Goal: Feedback & Contribution: Contribute content

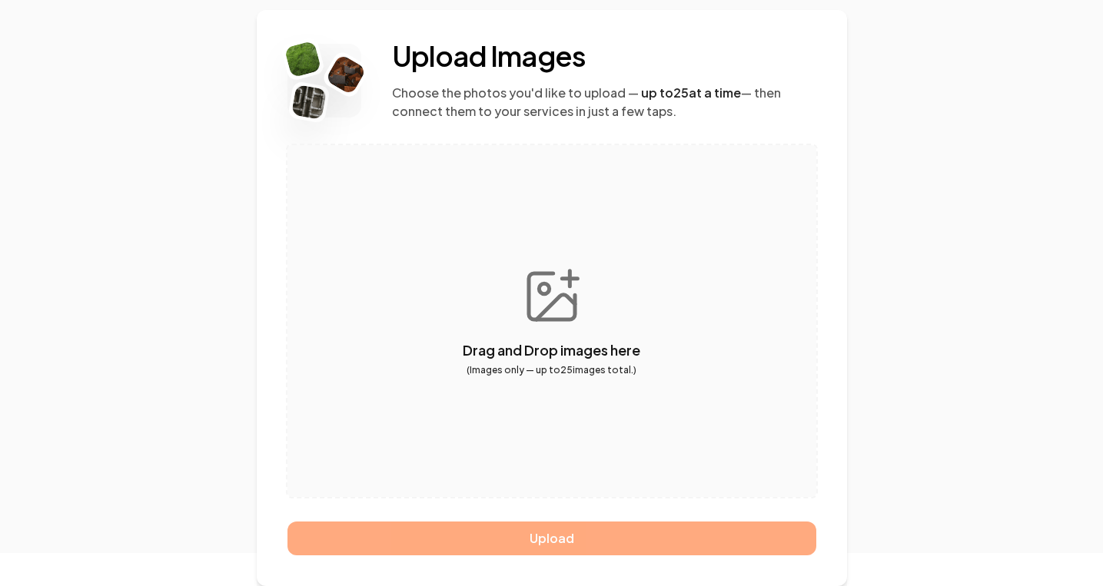
scroll to position [98, 0]
click at [557, 325] on button "button" at bounding box center [551, 321] width 529 height 352
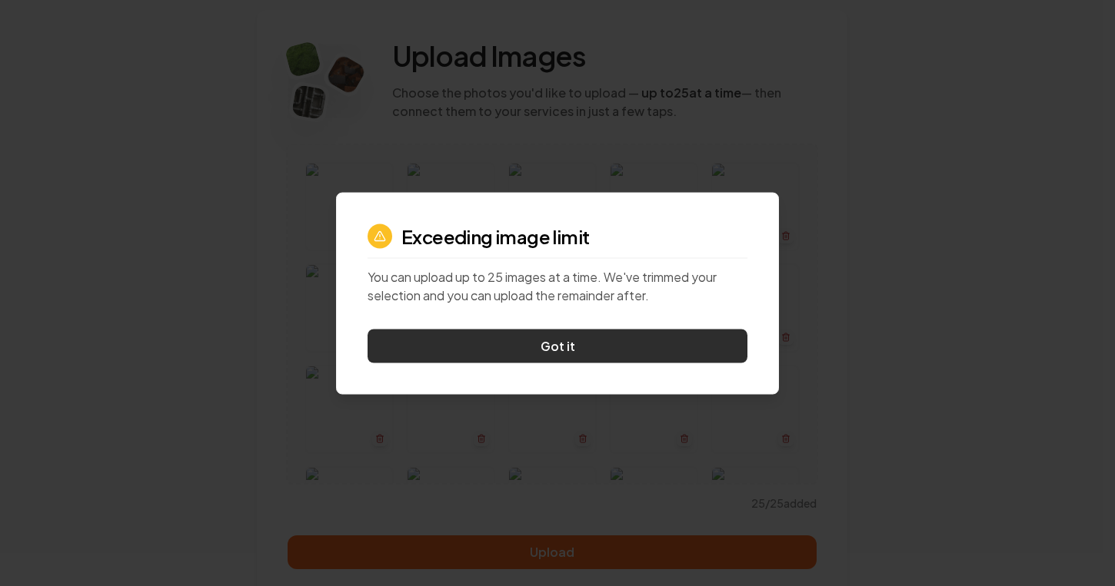
click at [685, 349] on button "Got it" at bounding box center [557, 346] width 380 height 34
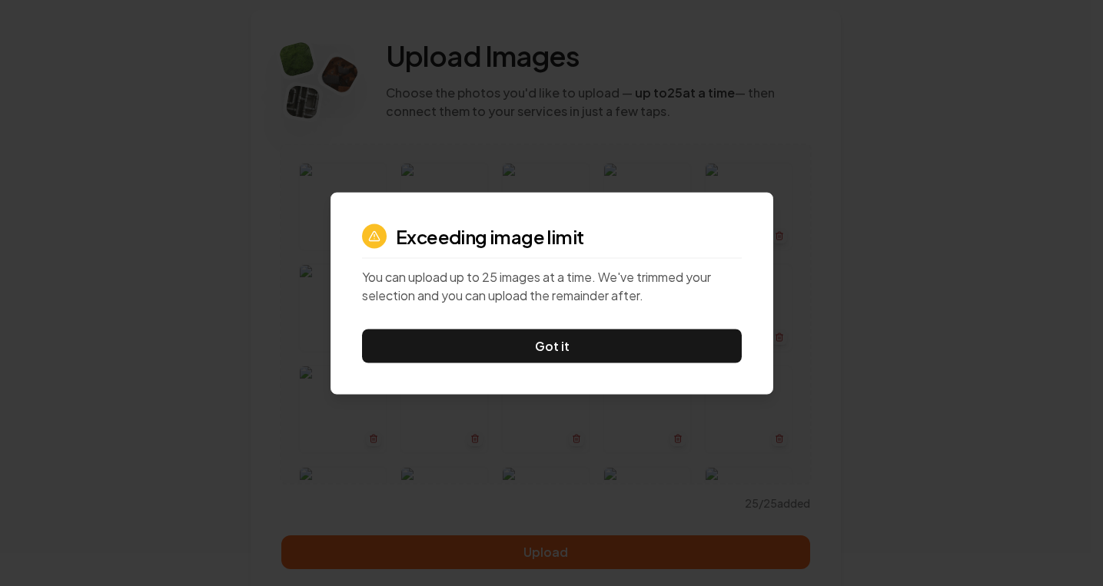
click at [576, 337] on line "button" at bounding box center [576, 338] width 0 height 2
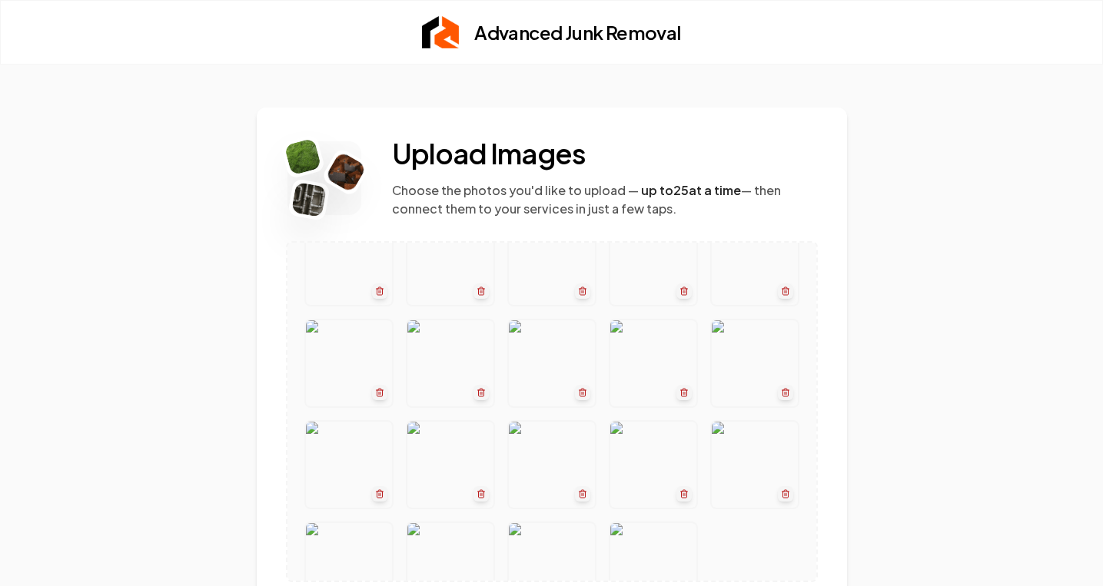
scroll to position [141, 0]
click at [394, 398] on button "button" at bounding box center [551, 270] width 529 height 338
click at [676, 301] on button "button" at bounding box center [683, 292] width 15 height 15
click at [681, 297] on icon "button" at bounding box center [683, 294] width 5 height 6
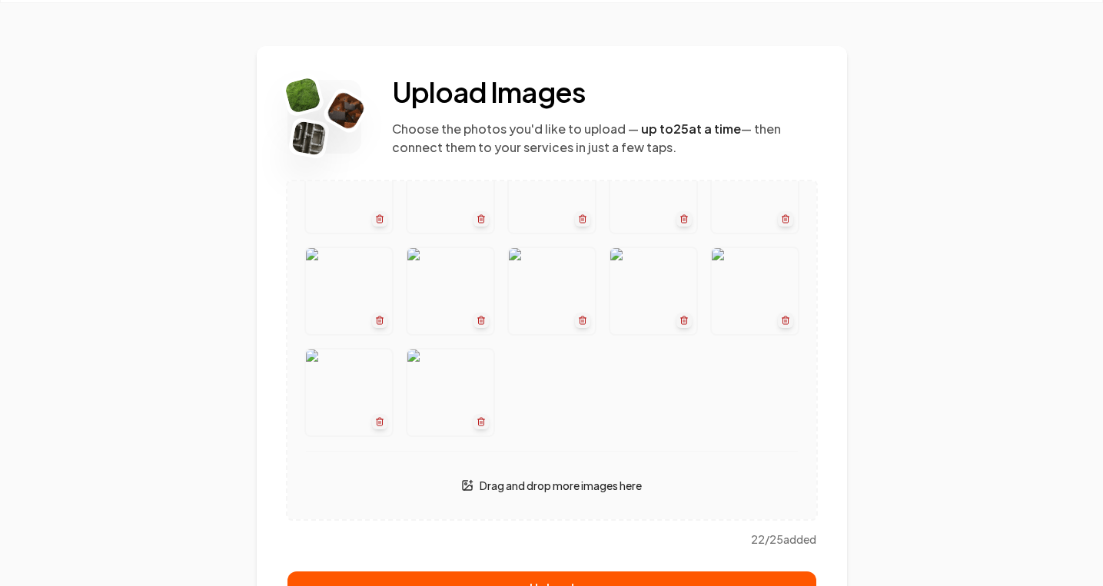
scroll to position [269, 0]
click at [780, 224] on icon "button" at bounding box center [784, 218] width 9 height 9
click at [376, 427] on icon "button" at bounding box center [378, 421] width 9 height 9
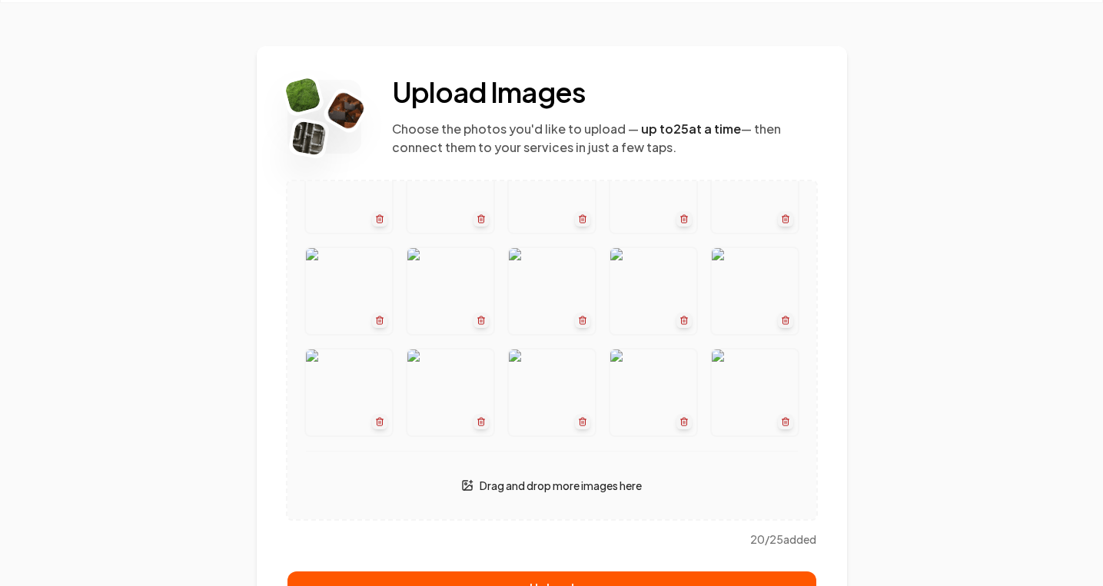
click at [488, 492] on p "Drag and drop more images here" at bounding box center [561, 485] width 162 height 15
click at [464, 487] on icon at bounding box center [468, 487] width 8 height 5
click at [491, 476] on div "Drag and drop more images here" at bounding box center [552, 485] width 492 height 31
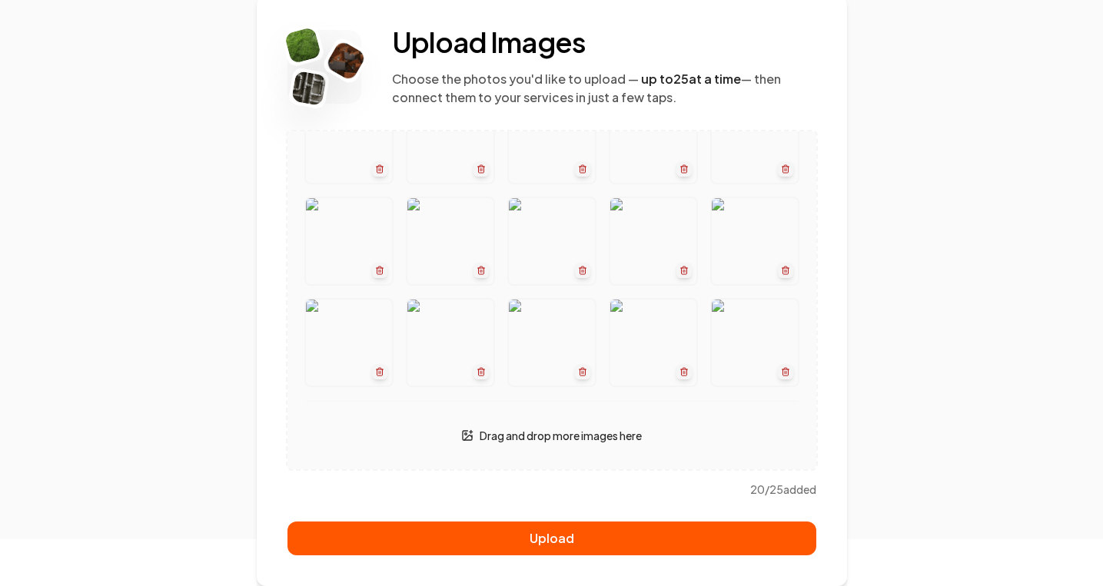
scroll to position [111, 0]
click at [600, 435] on p "Drag and drop more images here" at bounding box center [561, 435] width 162 height 15
click at [557, 437] on p "Drag and drop more images here" at bounding box center [561, 435] width 162 height 15
click at [450, 424] on div "Drag and drop more images here" at bounding box center [552, 435] width 492 height 31
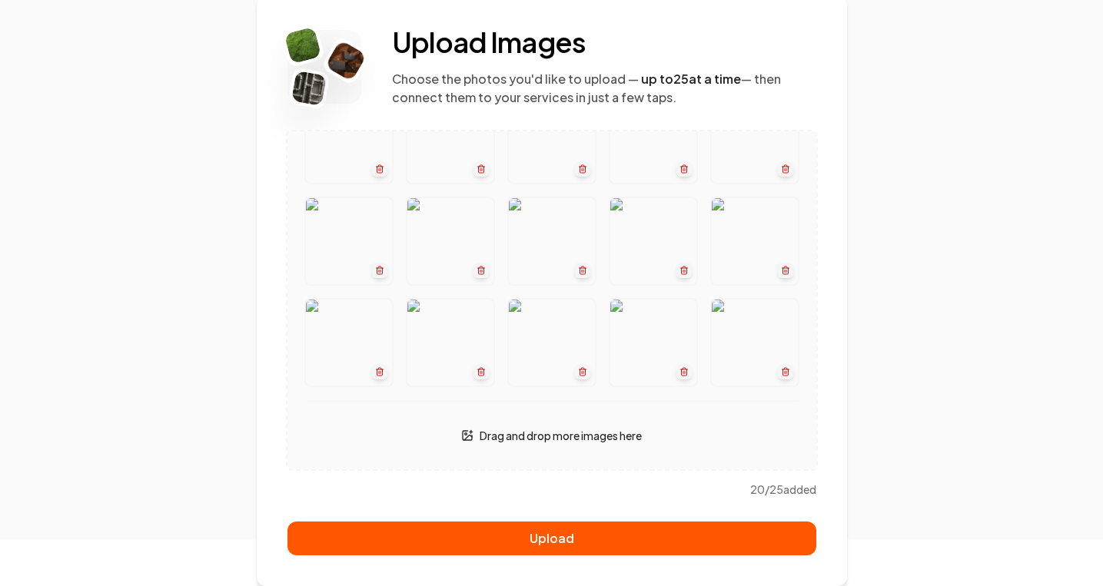
click at [609, 435] on p "Drag and drop more images here" at bounding box center [561, 435] width 162 height 15
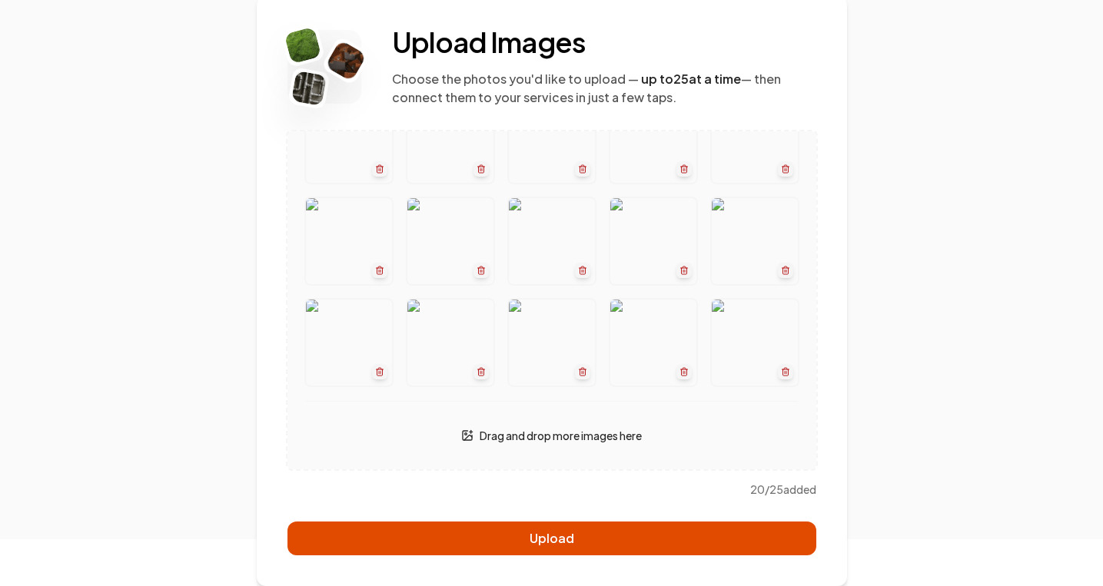
click at [580, 527] on button "Upload" at bounding box center [551, 539] width 529 height 34
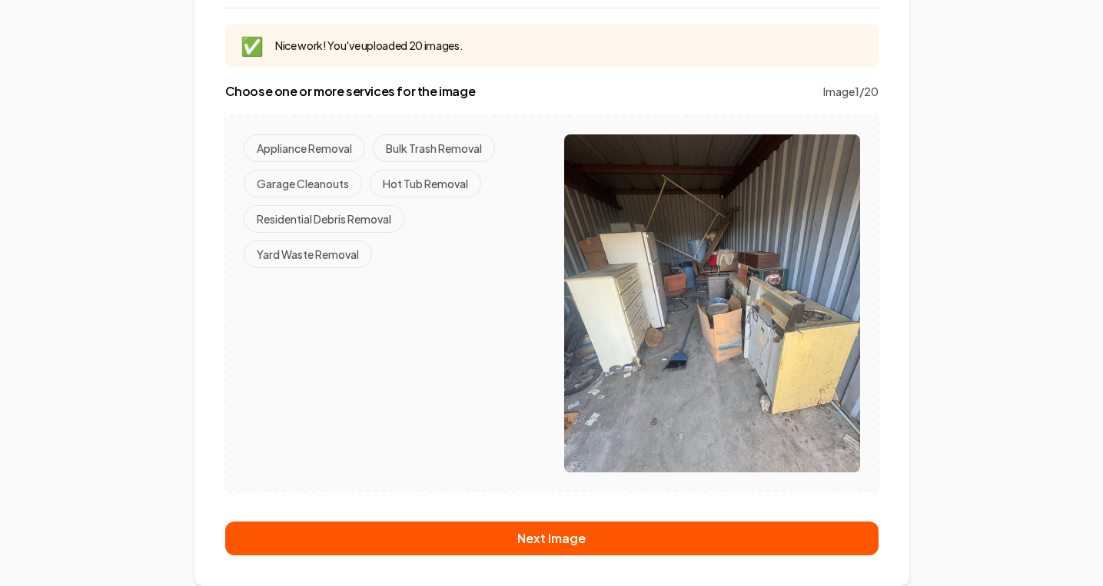
scroll to position [186, 0]
click at [341, 179] on button "Garage Cleanouts" at bounding box center [303, 184] width 118 height 28
click at [448, 142] on button "Bulk Trash Removal" at bounding box center [434, 149] width 122 height 28
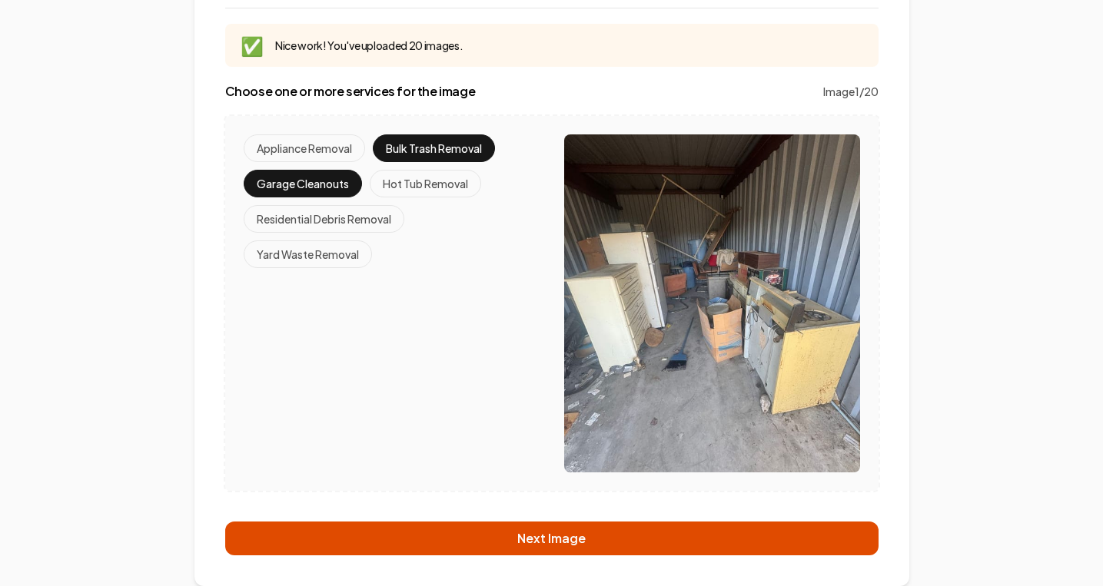
click at [620, 532] on button "Next Image" at bounding box center [551, 539] width 653 height 34
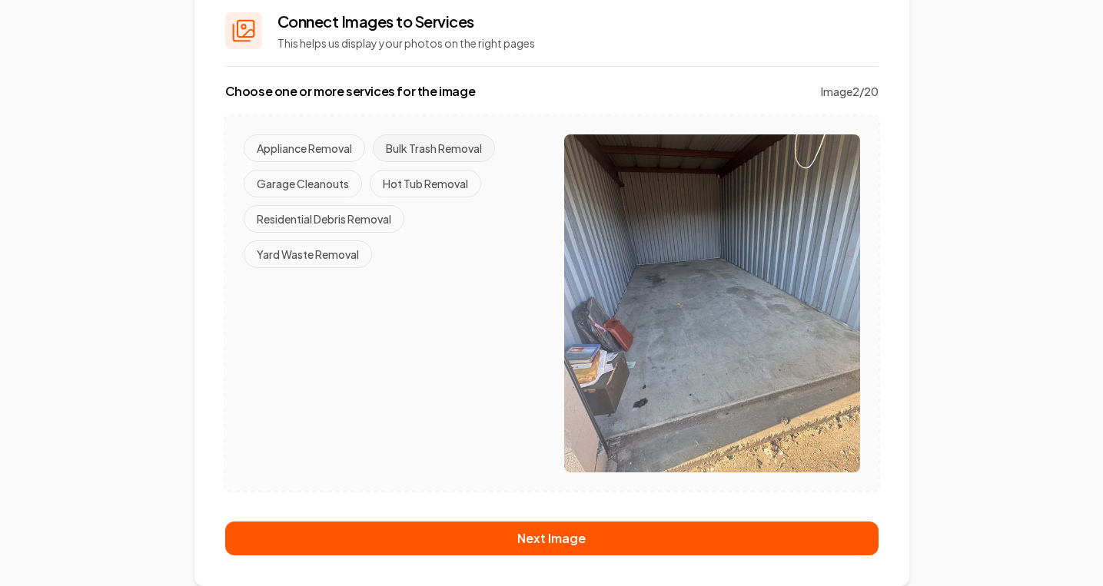
scroll to position [128, 0]
click at [317, 180] on button "Garage Cleanouts" at bounding box center [303, 184] width 118 height 28
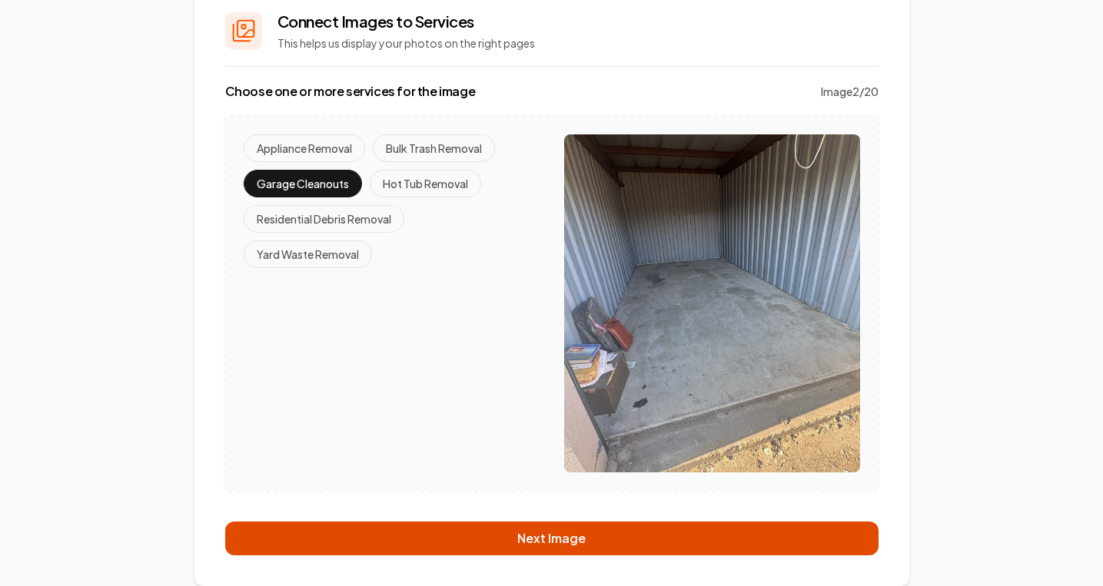
click at [484, 533] on button "Next Image" at bounding box center [551, 539] width 653 height 34
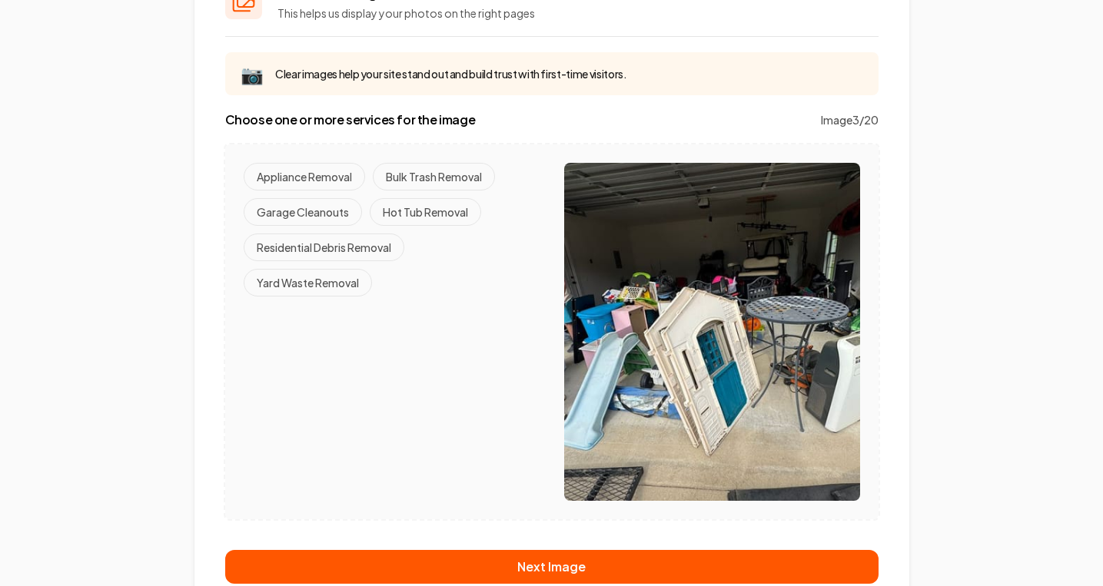
scroll to position [161, 0]
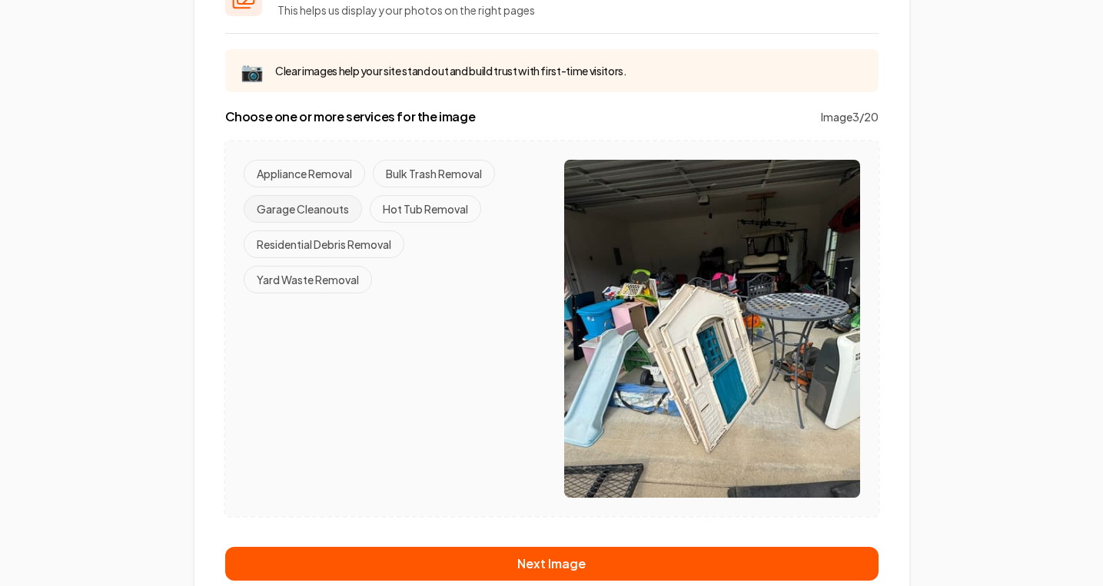
click at [321, 218] on button "Garage Cleanouts" at bounding box center [303, 209] width 118 height 28
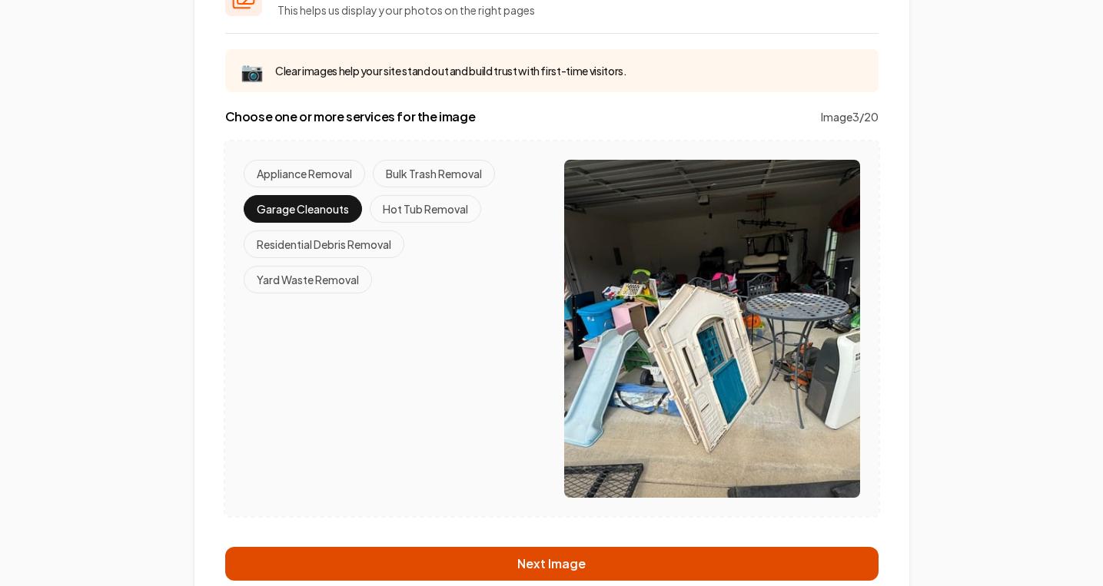
click at [469, 548] on button "Next Image" at bounding box center [551, 564] width 653 height 34
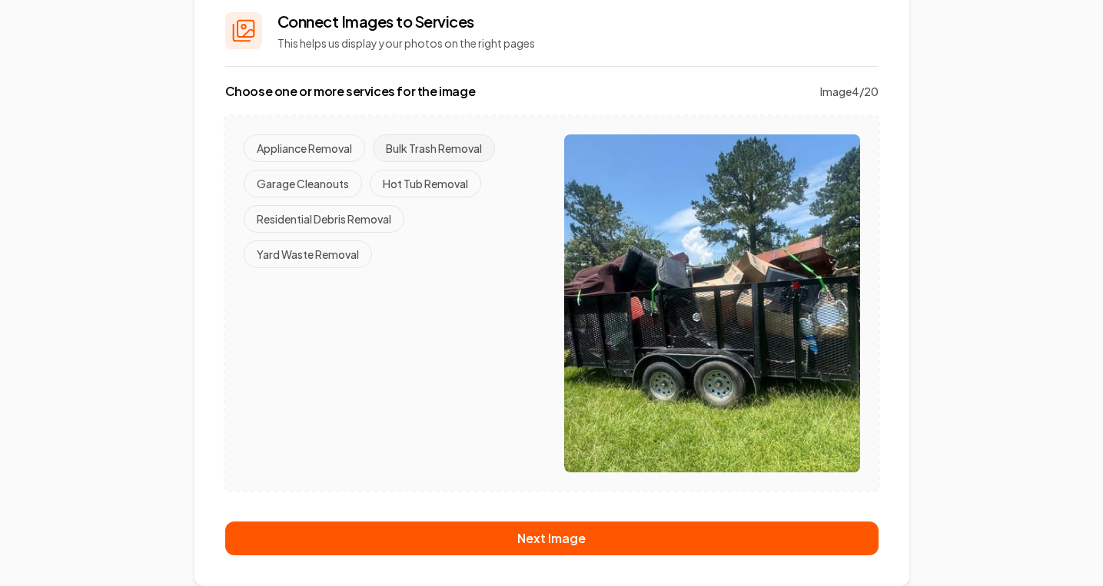
click at [407, 160] on button "Bulk Trash Removal" at bounding box center [434, 149] width 122 height 28
click at [355, 214] on button "Residential Debris Removal" at bounding box center [324, 219] width 161 height 28
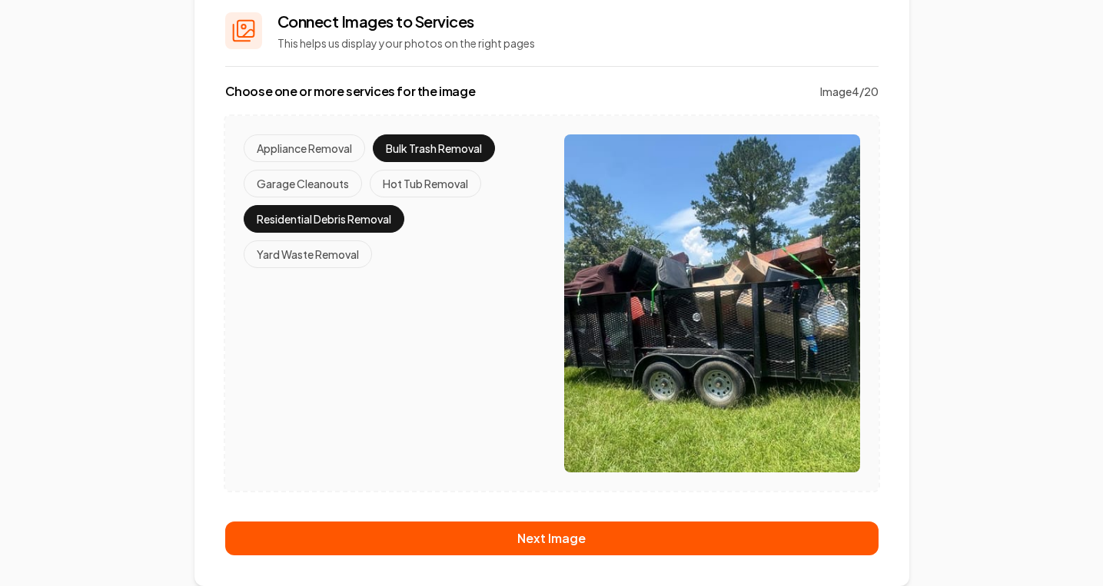
click at [355, 214] on button "Residential Debris Removal" at bounding box center [324, 219] width 161 height 28
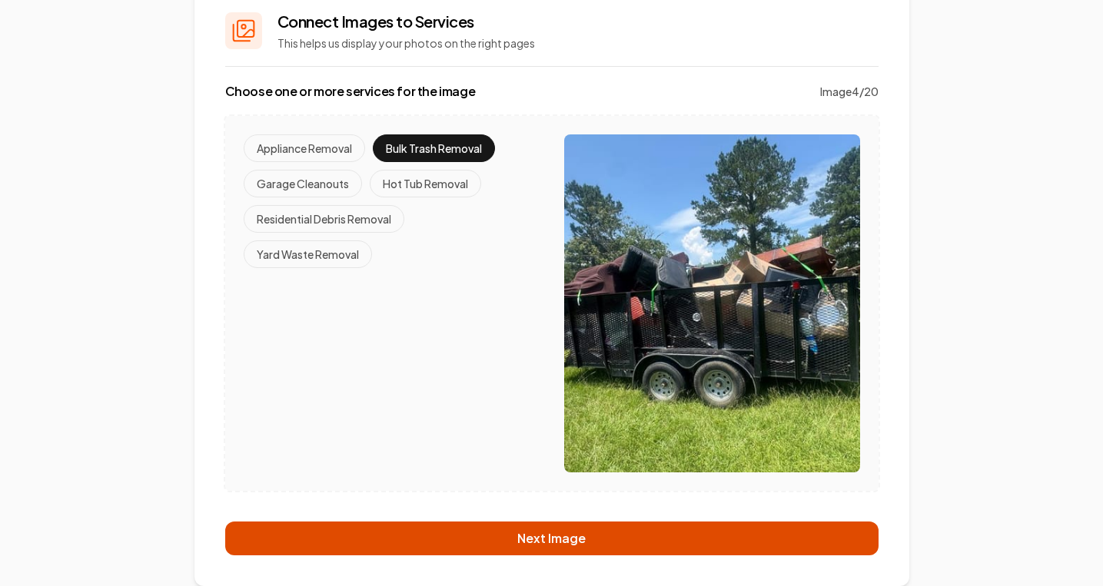
click at [444, 537] on button "Next Image" at bounding box center [551, 539] width 653 height 34
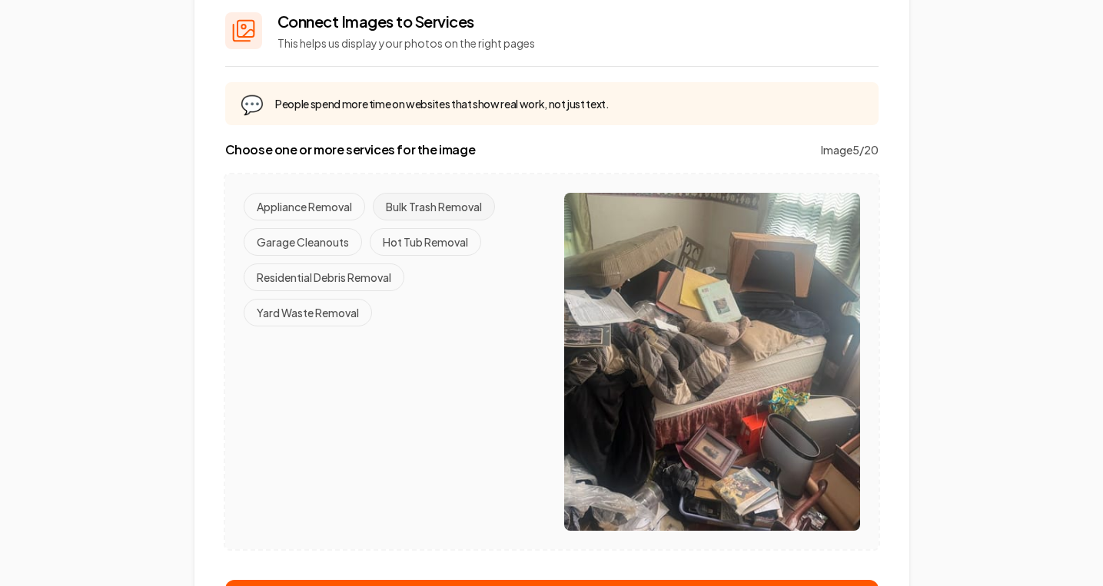
click at [430, 214] on button "Bulk Trash Removal" at bounding box center [434, 207] width 122 height 28
click at [355, 281] on button "Residential Debris Removal" at bounding box center [324, 278] width 161 height 28
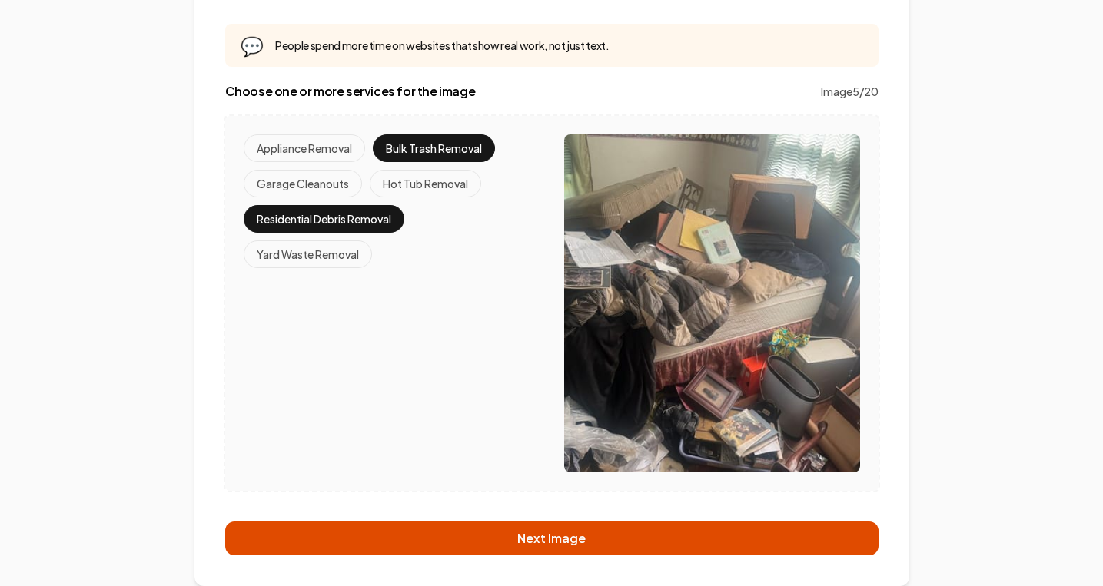
click at [491, 523] on button "Next Image" at bounding box center [551, 539] width 653 height 34
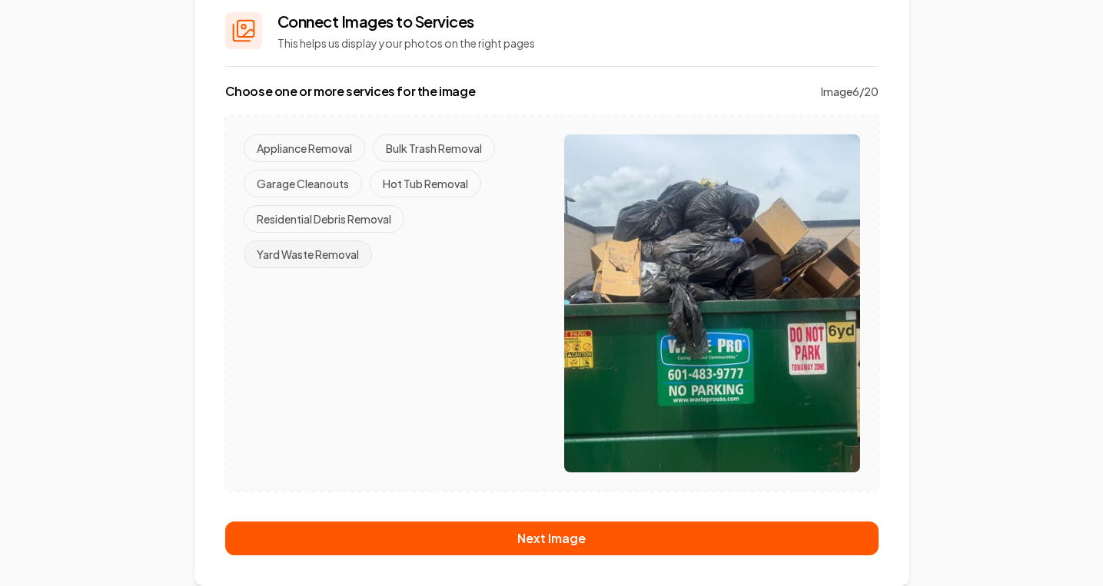
click at [347, 261] on button "Yard Waste Removal" at bounding box center [308, 255] width 128 height 28
click at [341, 257] on button "Yard Waste Removal" at bounding box center [308, 255] width 128 height 28
click at [424, 152] on button "Bulk Trash Removal" at bounding box center [434, 149] width 122 height 28
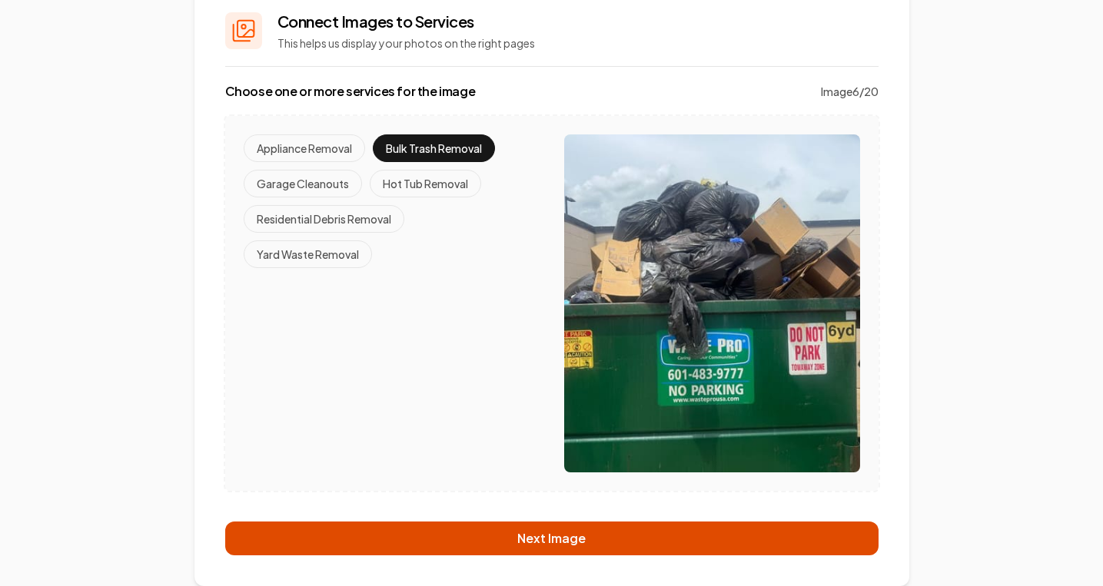
click at [540, 539] on button "Next Image" at bounding box center [551, 539] width 653 height 34
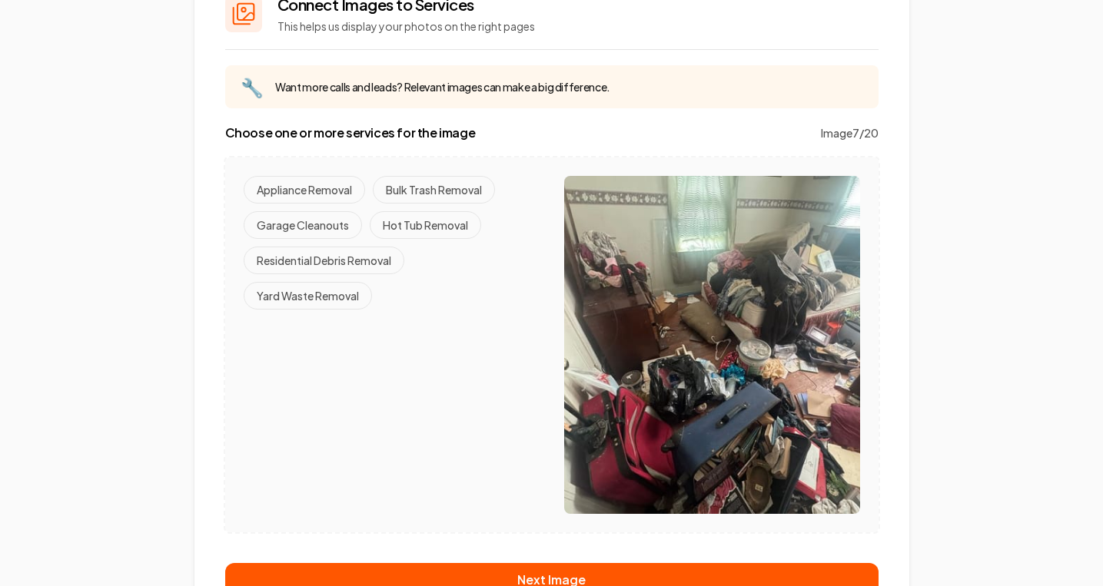
scroll to position [148, 0]
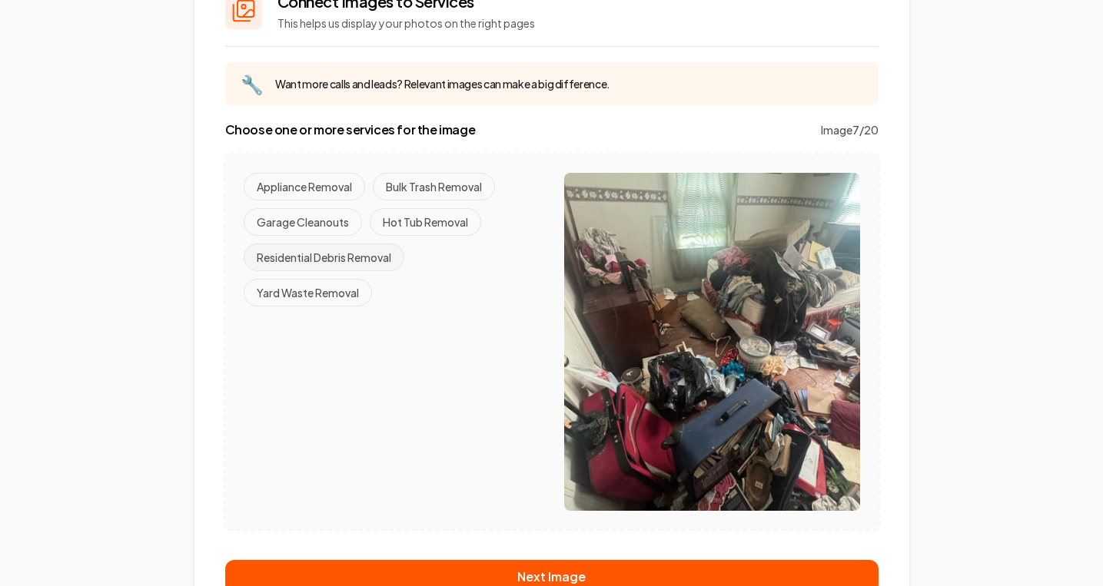
click at [357, 253] on button "Residential Debris Removal" at bounding box center [324, 258] width 161 height 28
click at [419, 192] on button "Bulk Trash Removal" at bounding box center [434, 187] width 122 height 28
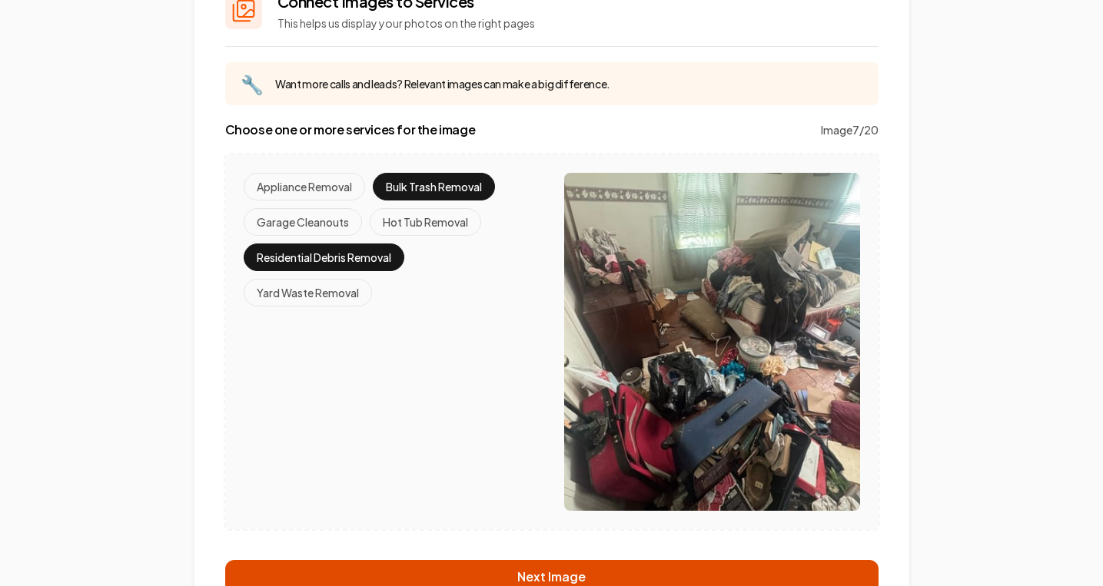
click at [530, 566] on button "Next Image" at bounding box center [551, 577] width 653 height 34
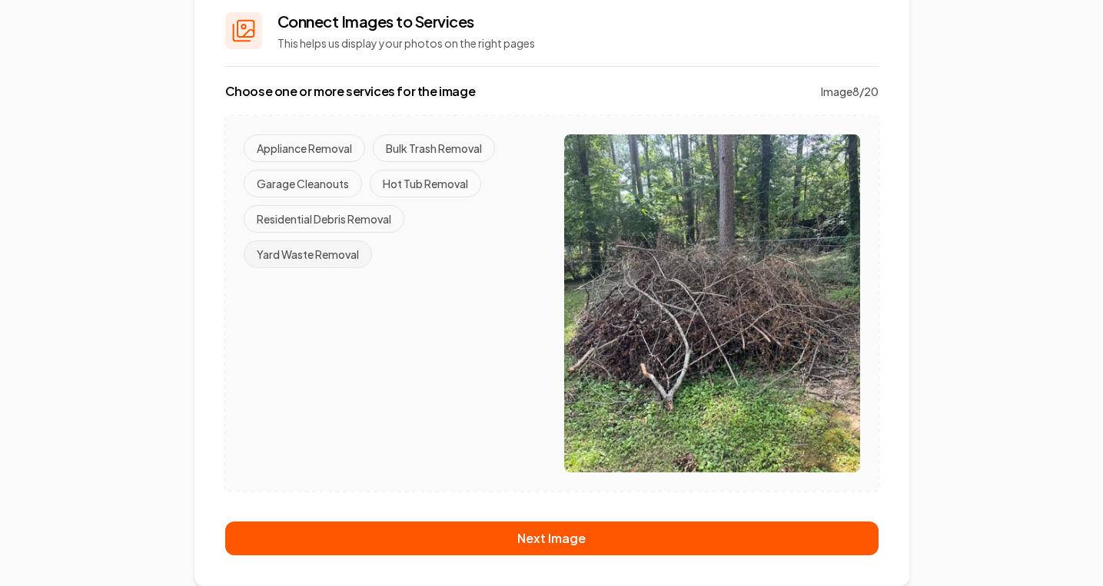
click at [348, 264] on button "Yard Waste Removal" at bounding box center [308, 255] width 128 height 28
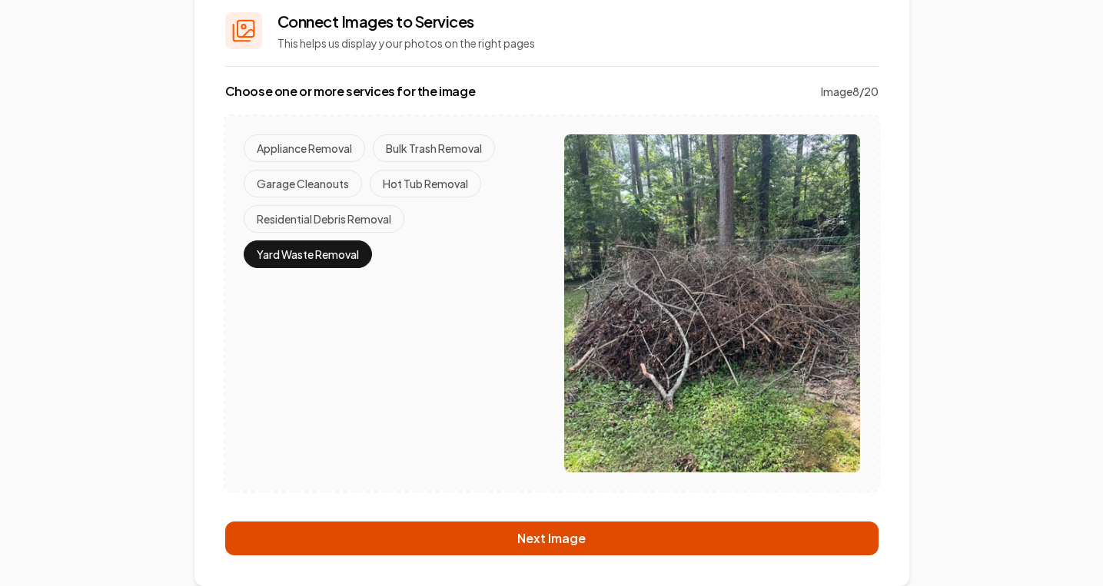
click at [473, 531] on button "Next Image" at bounding box center [551, 539] width 653 height 34
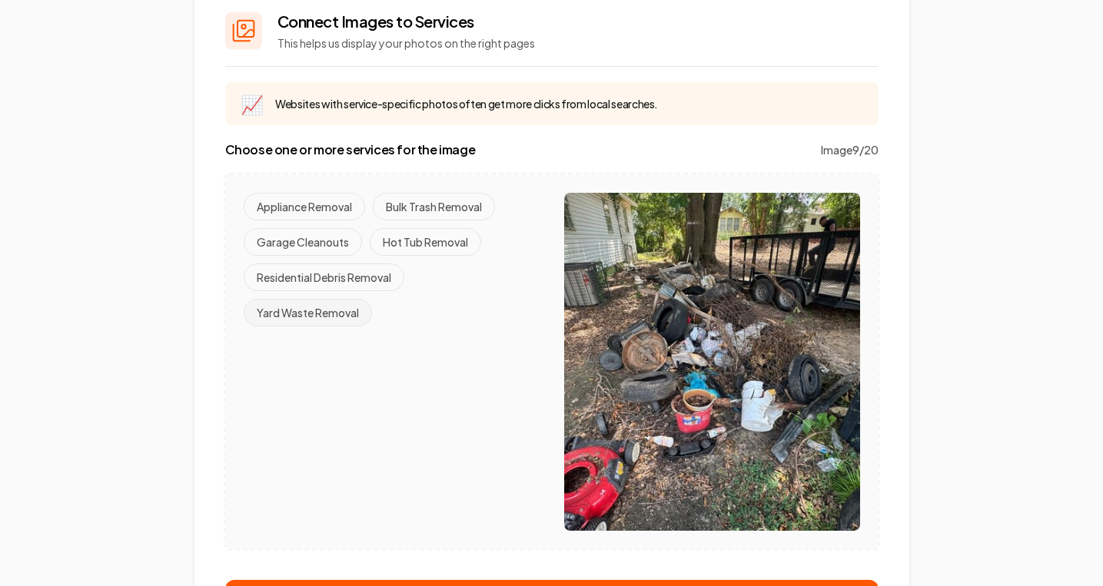
click at [351, 315] on button "Yard Waste Removal" at bounding box center [308, 313] width 128 height 28
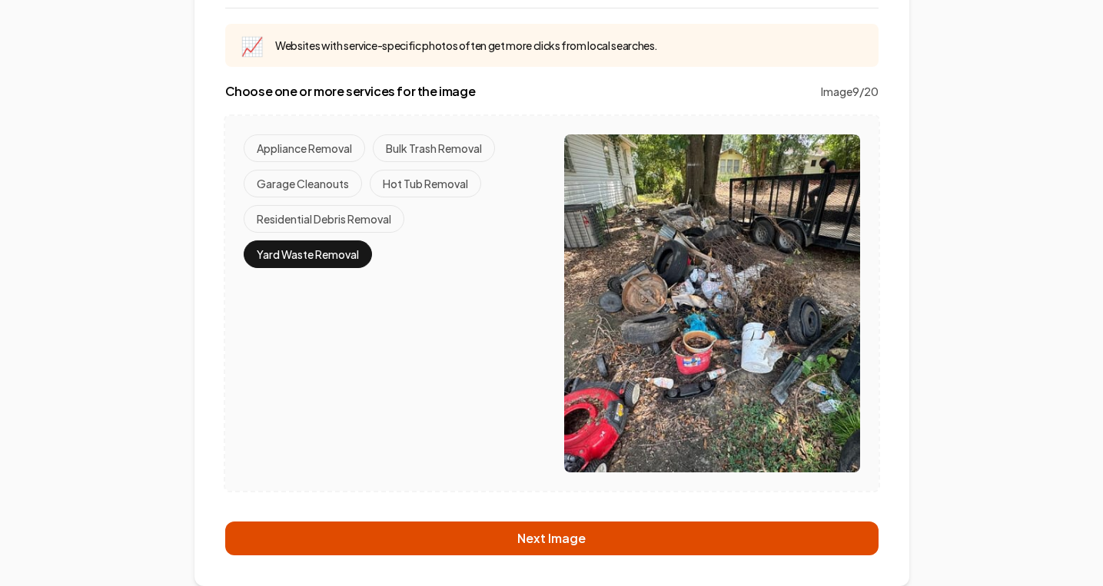
scroll to position [186, 0]
click at [499, 533] on button "Next Image" at bounding box center [551, 539] width 653 height 34
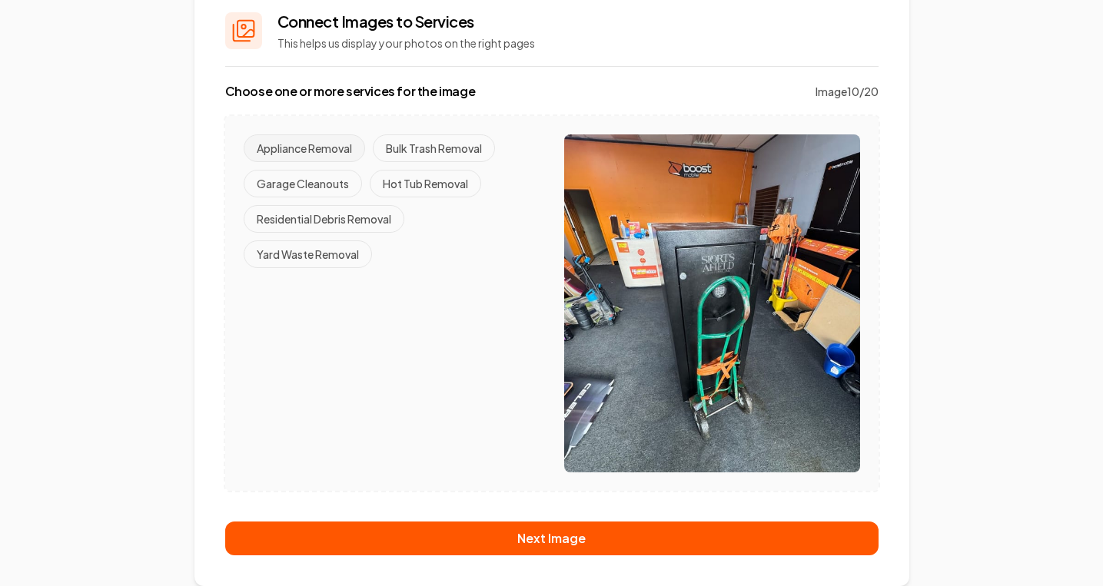
click at [324, 143] on button "Appliance Removal" at bounding box center [304, 149] width 121 height 28
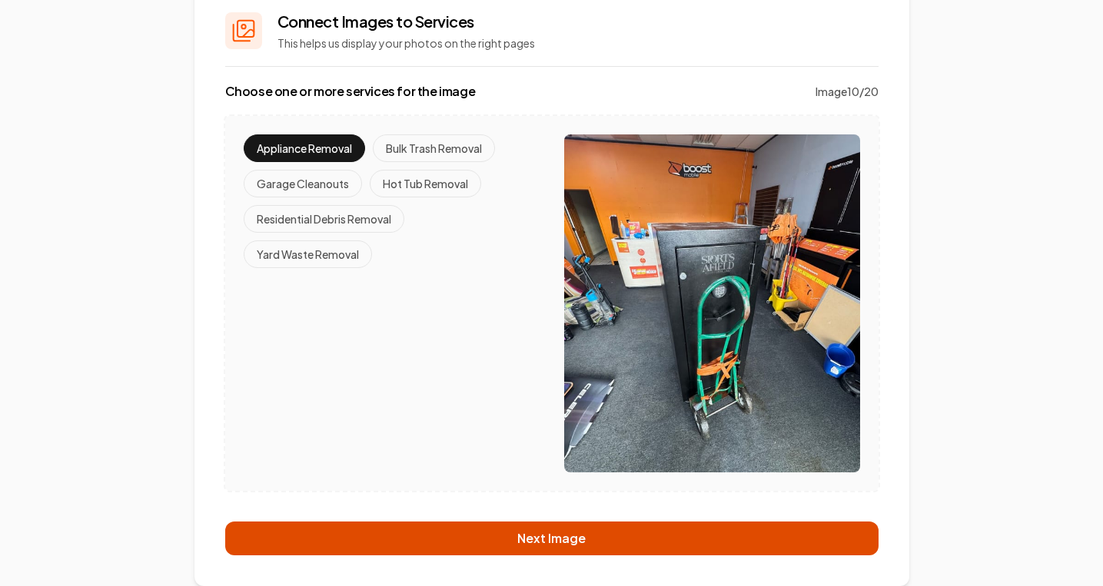
click at [462, 555] on button "Next Image" at bounding box center [551, 539] width 653 height 34
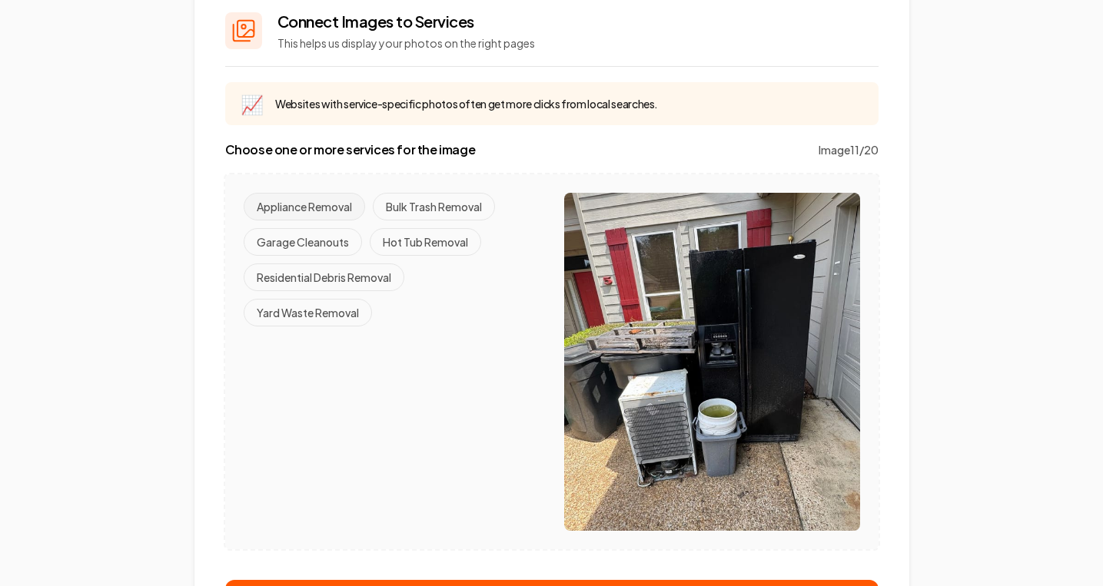
click at [316, 208] on button "Appliance Removal" at bounding box center [304, 207] width 121 height 28
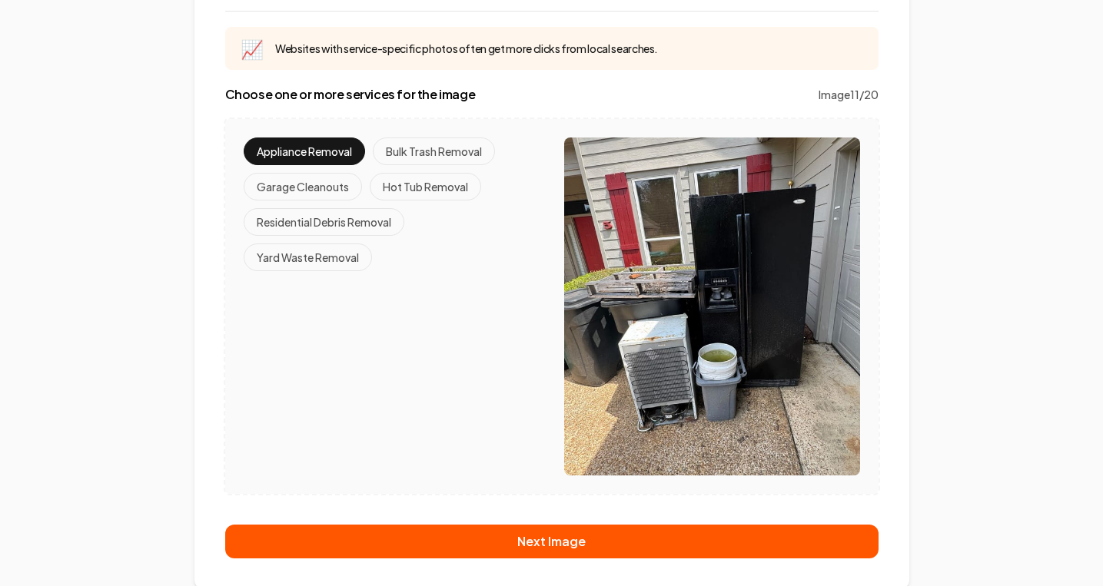
scroll to position [184, 0]
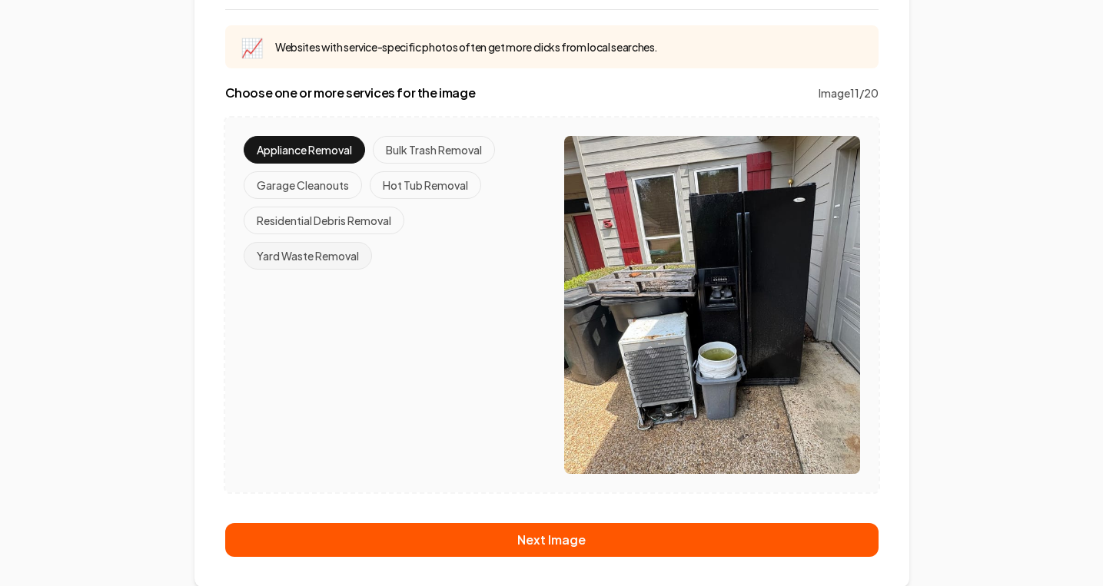
click at [344, 255] on button "Yard Waste Removal" at bounding box center [308, 256] width 128 height 28
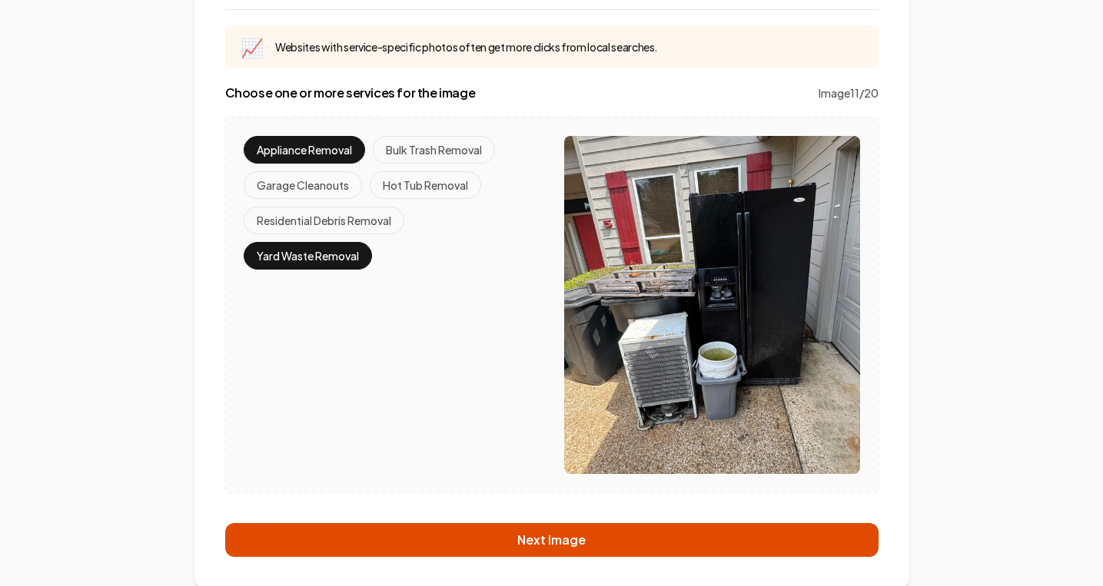
click at [468, 540] on button "Next Image" at bounding box center [551, 540] width 653 height 34
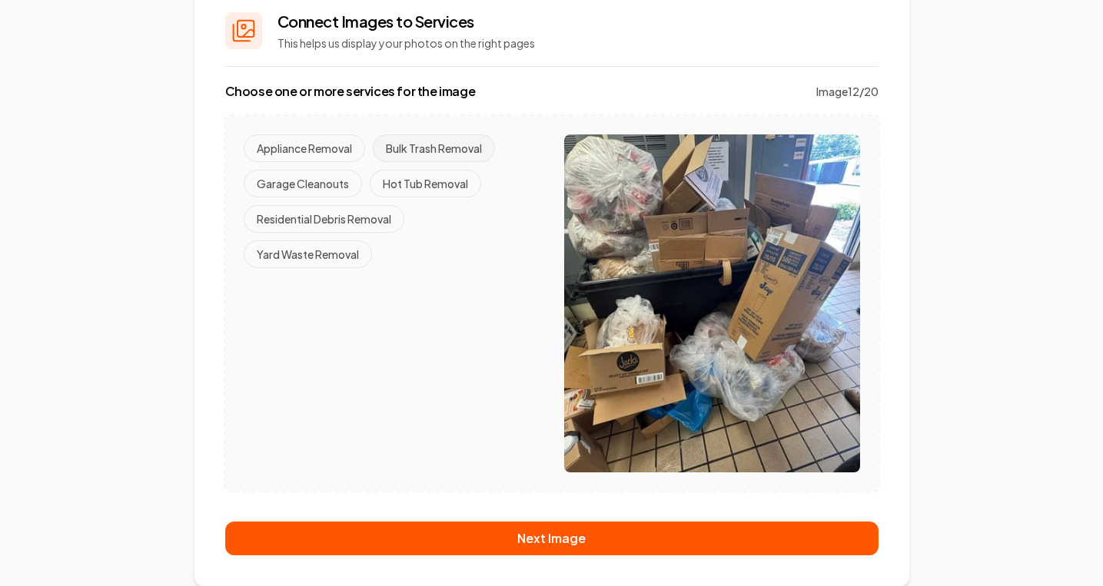
click at [425, 145] on button "Bulk Trash Removal" at bounding box center [434, 149] width 122 height 28
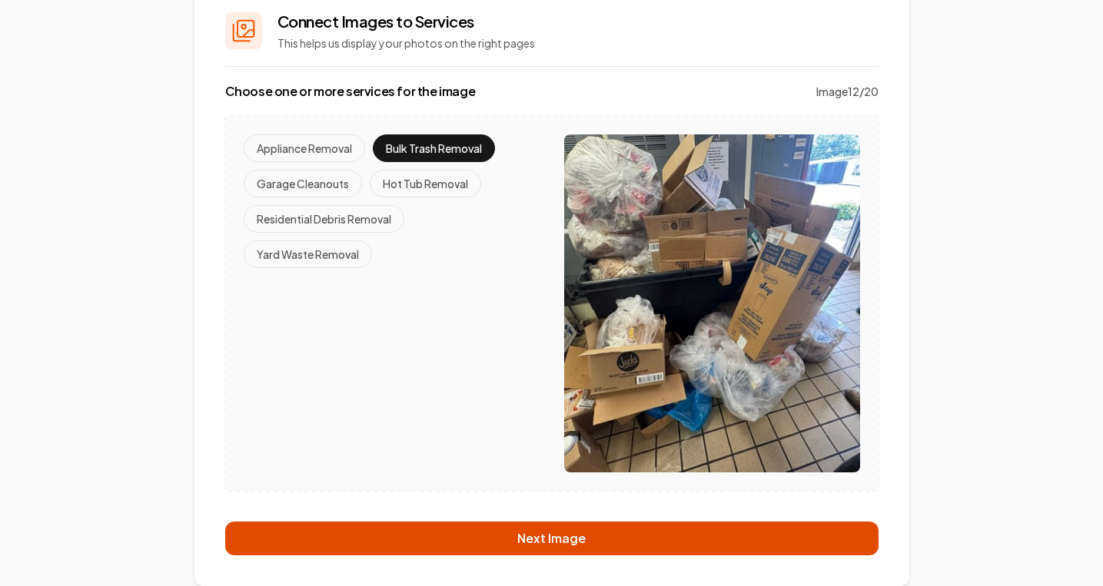
click at [551, 537] on button "Next Image" at bounding box center [551, 539] width 653 height 34
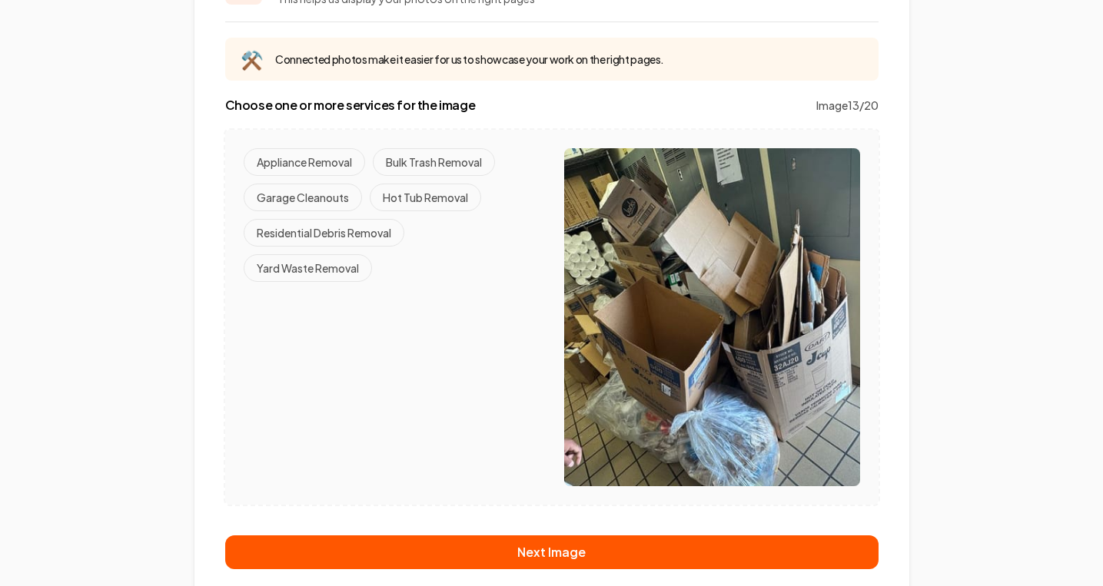
scroll to position [174, 0]
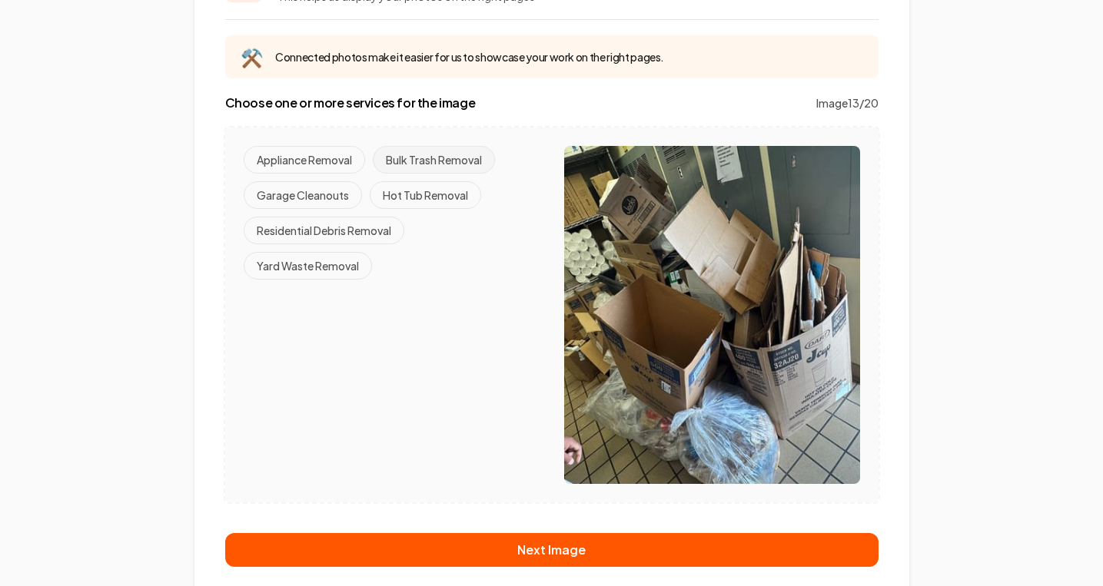
click at [422, 149] on button "Bulk Trash Removal" at bounding box center [434, 160] width 122 height 28
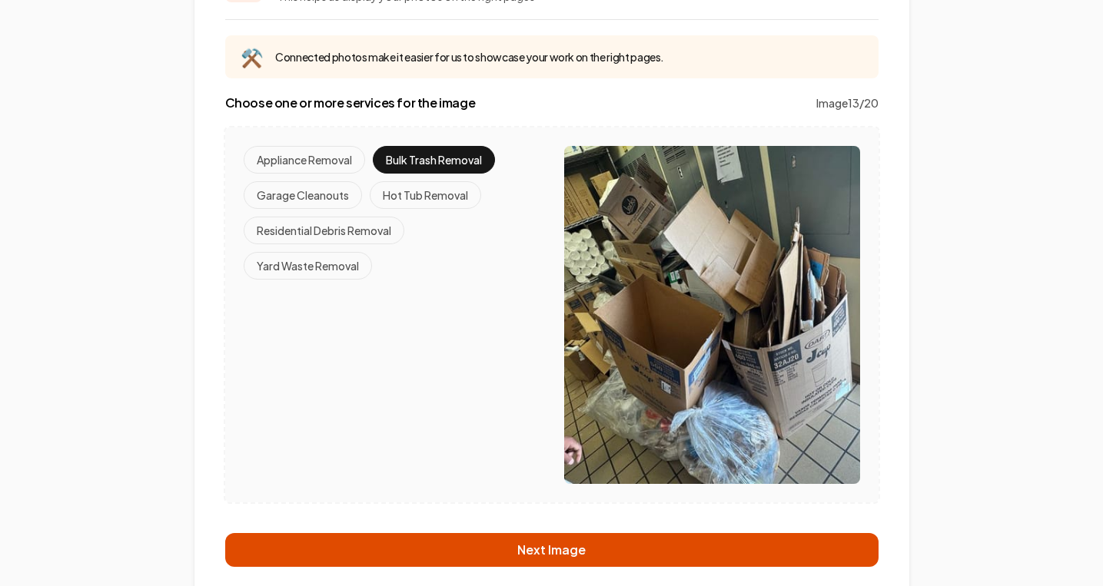
click at [447, 553] on button "Next Image" at bounding box center [551, 550] width 653 height 34
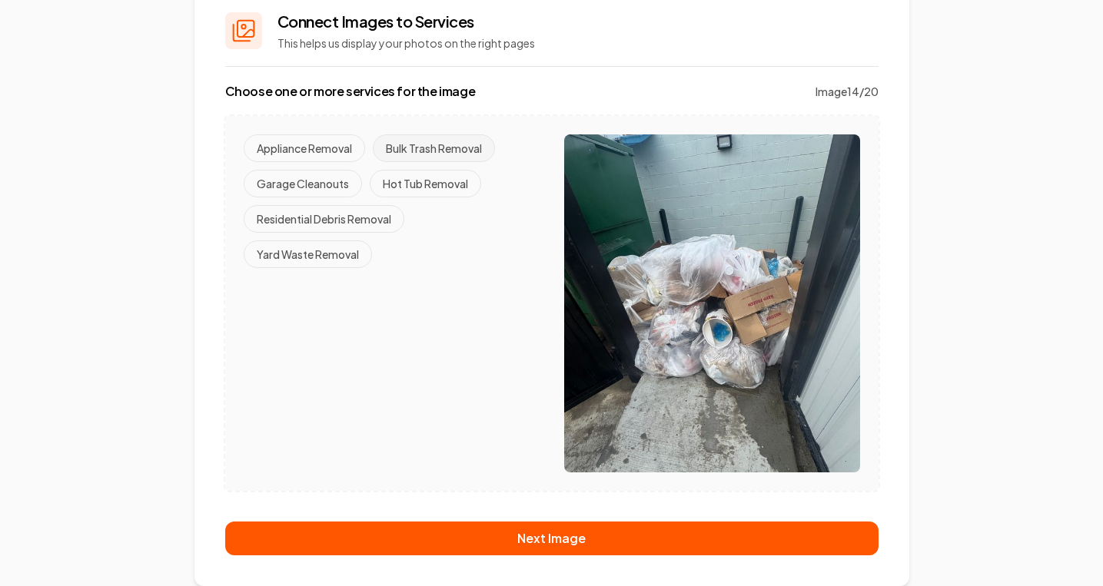
click at [429, 158] on button "Bulk Trash Removal" at bounding box center [434, 149] width 122 height 28
click at [351, 263] on button "Yard Waste Removal" at bounding box center [308, 255] width 128 height 28
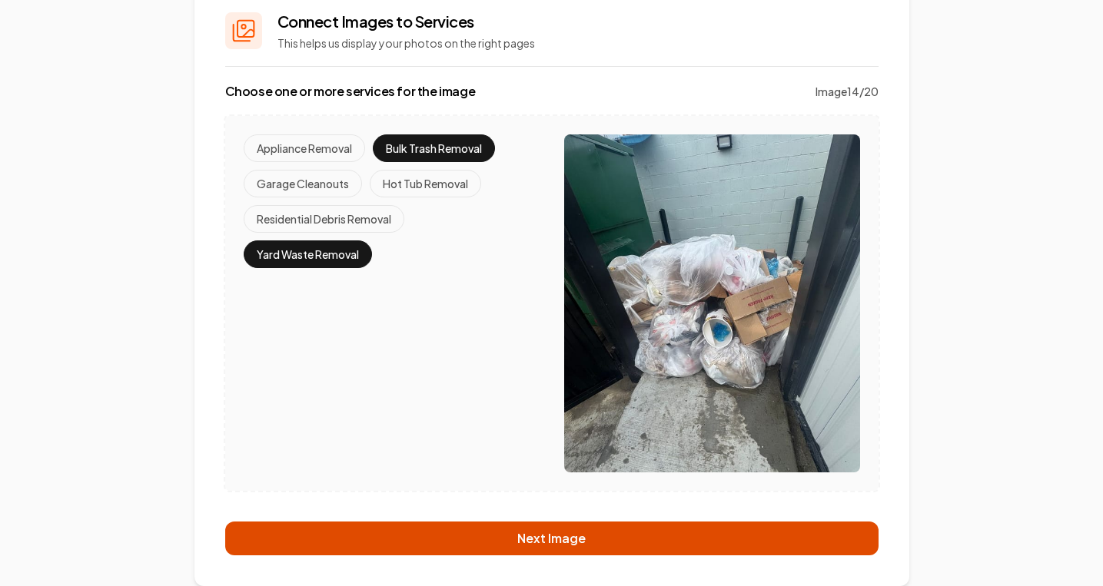
click at [434, 529] on button "Next Image" at bounding box center [551, 539] width 653 height 34
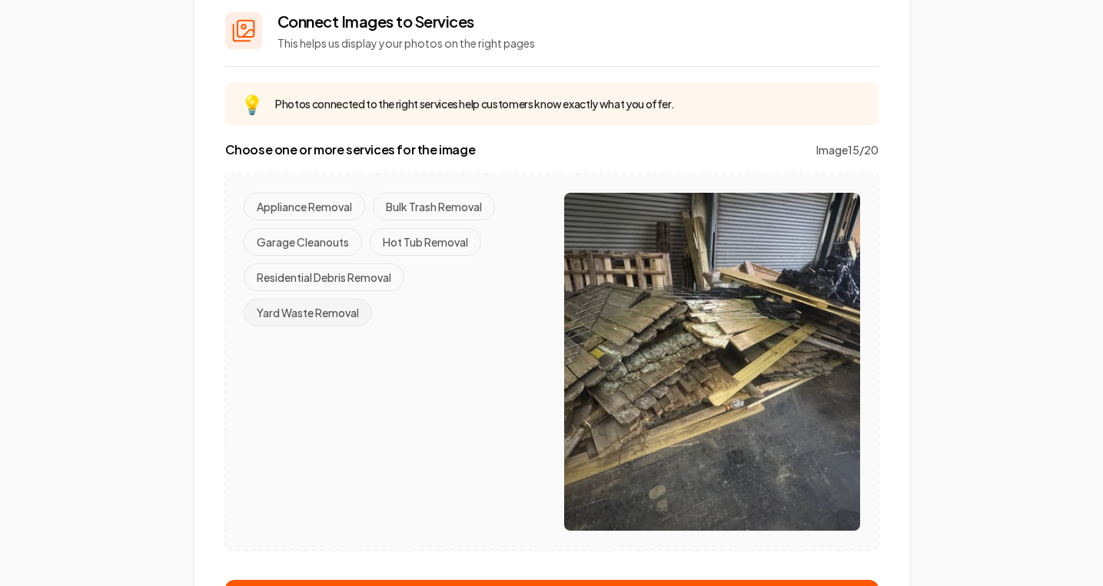
click at [308, 314] on button "Yard Waste Removal" at bounding box center [308, 313] width 128 height 28
click at [311, 287] on button "Residential Debris Removal" at bounding box center [324, 278] width 161 height 28
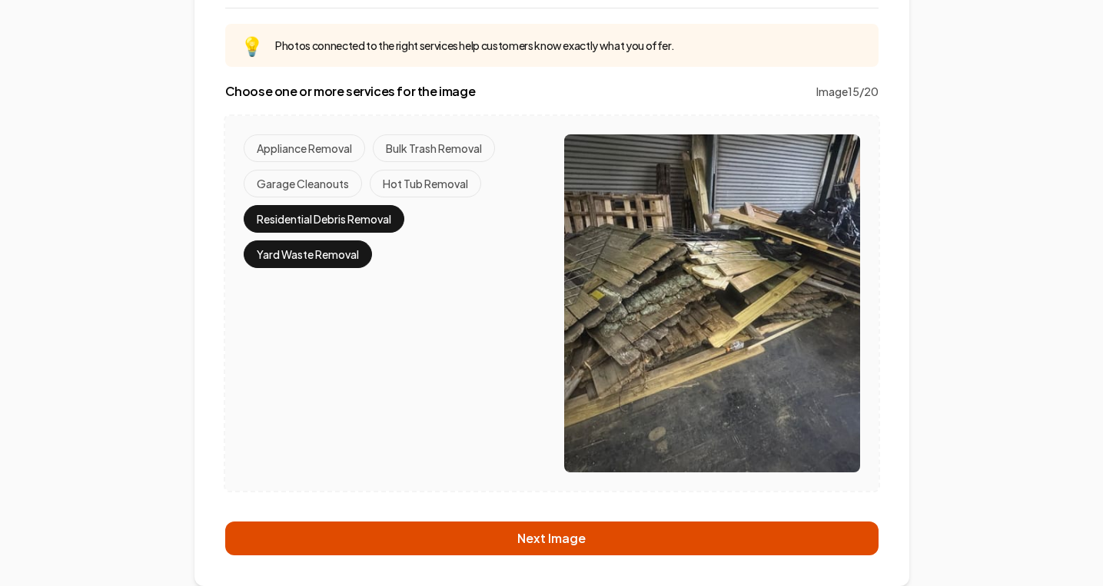
click at [500, 550] on button "Next Image" at bounding box center [551, 539] width 653 height 34
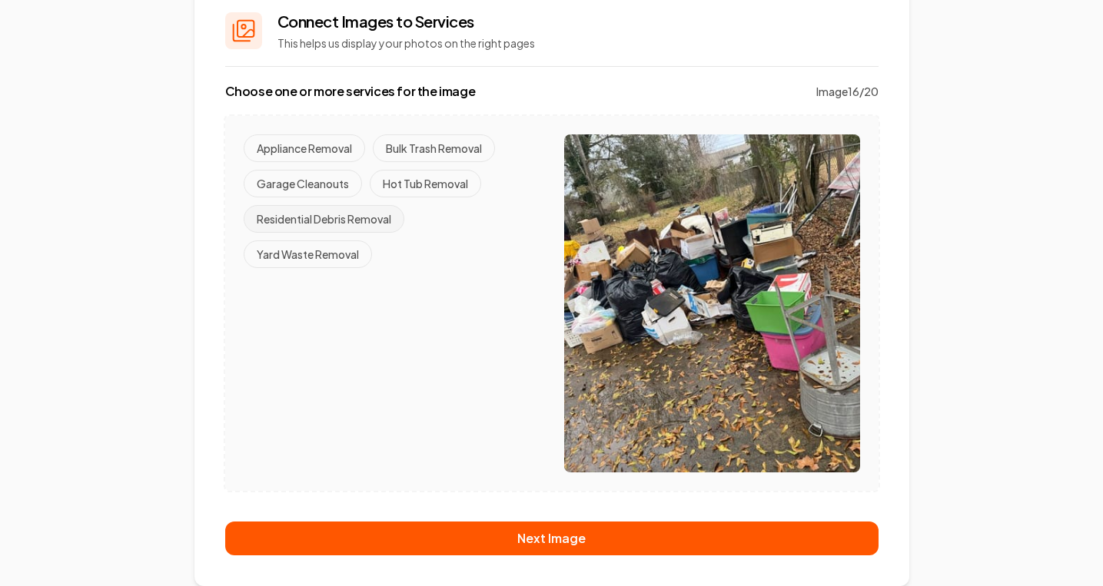
click at [317, 228] on button "Residential Debris Removal" at bounding box center [324, 219] width 161 height 28
click at [414, 151] on button "Bulk Trash Removal" at bounding box center [434, 149] width 122 height 28
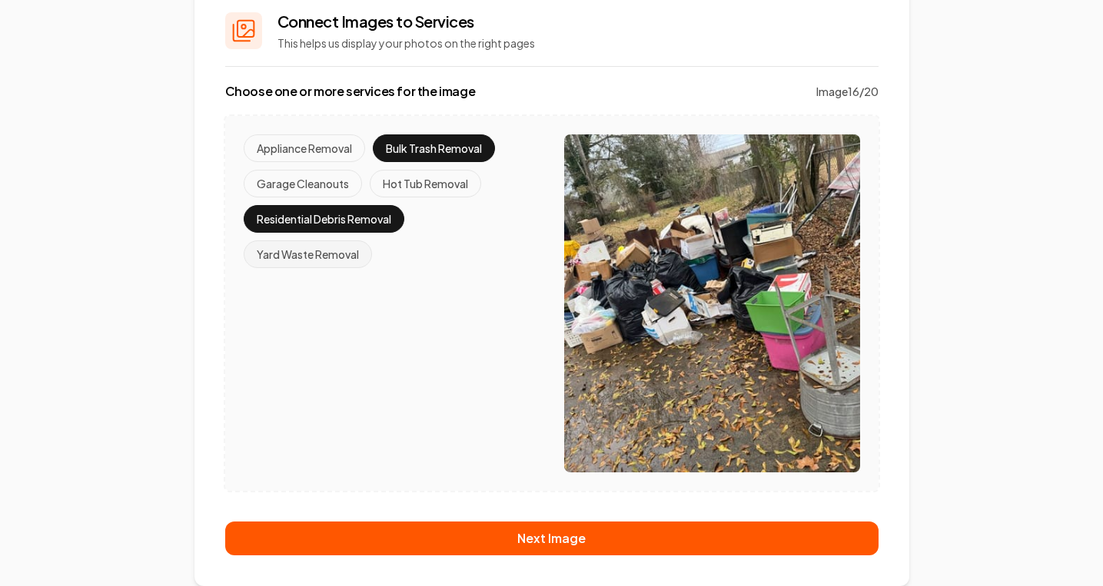
click at [321, 258] on button "Yard Waste Removal" at bounding box center [308, 255] width 128 height 28
click at [493, 519] on div "Connect Images to Services This helps us display your photos on the right pages…" at bounding box center [551, 283] width 715 height 606
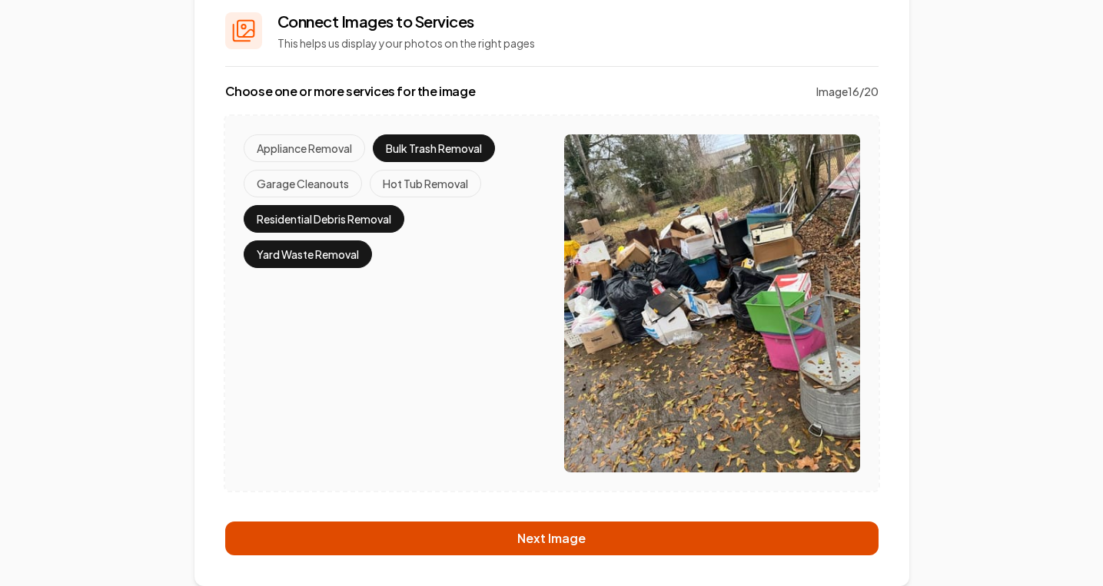
click at [493, 522] on button "Next Image" at bounding box center [551, 539] width 653 height 34
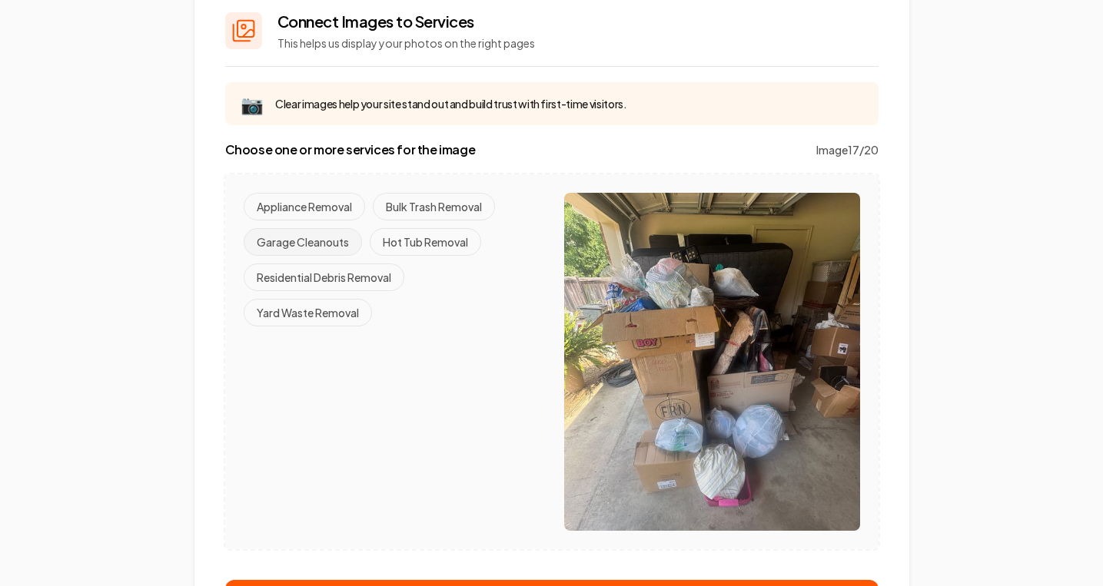
click at [328, 241] on button "Garage Cleanouts" at bounding box center [303, 242] width 118 height 28
click at [378, 287] on button "Residential Debris Removal" at bounding box center [324, 278] width 161 height 28
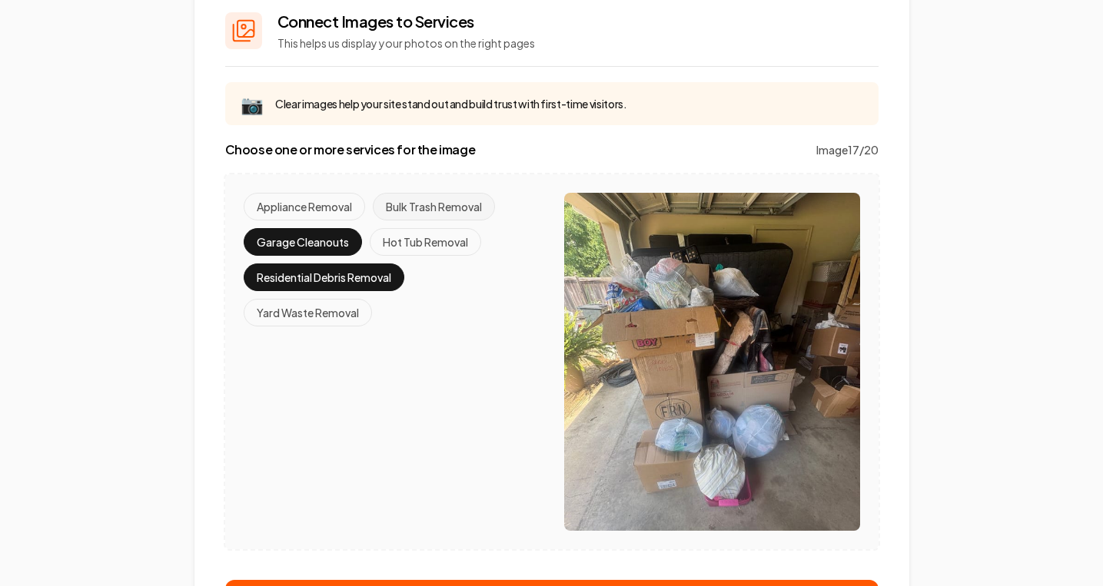
click at [425, 212] on button "Bulk Trash Removal" at bounding box center [434, 207] width 122 height 28
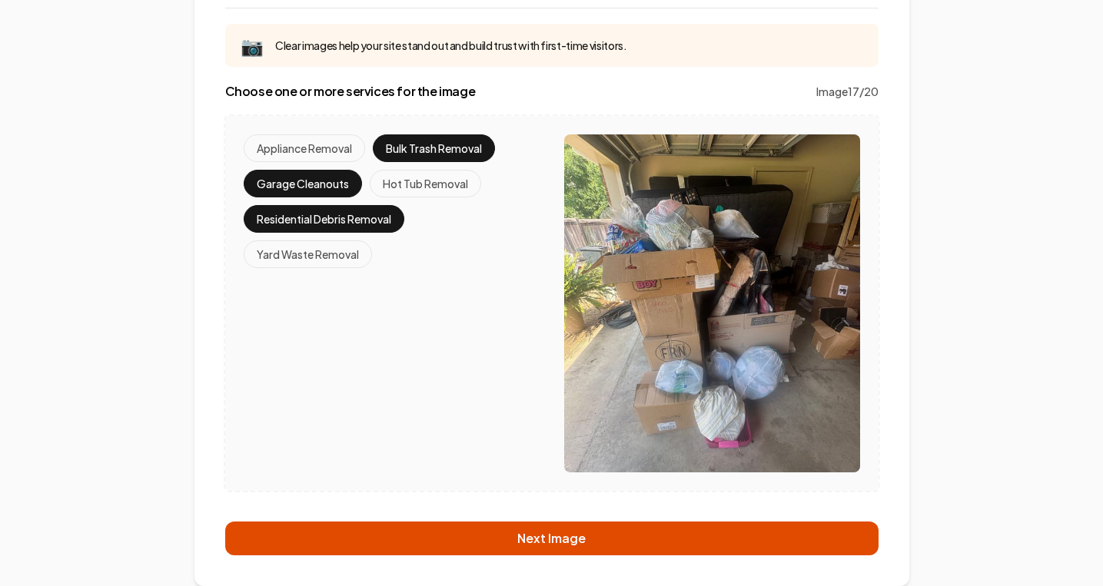
click at [529, 522] on button "Next Image" at bounding box center [551, 539] width 653 height 34
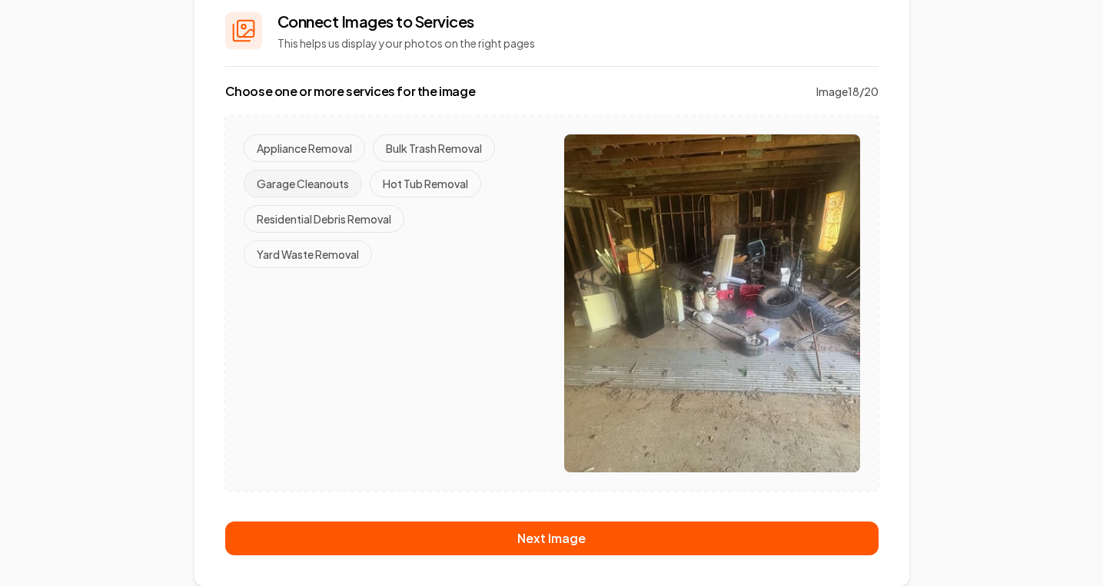
click at [321, 185] on button "Garage Cleanouts" at bounding box center [303, 184] width 118 height 28
click at [426, 159] on button "Bulk Trash Removal" at bounding box center [434, 149] width 122 height 28
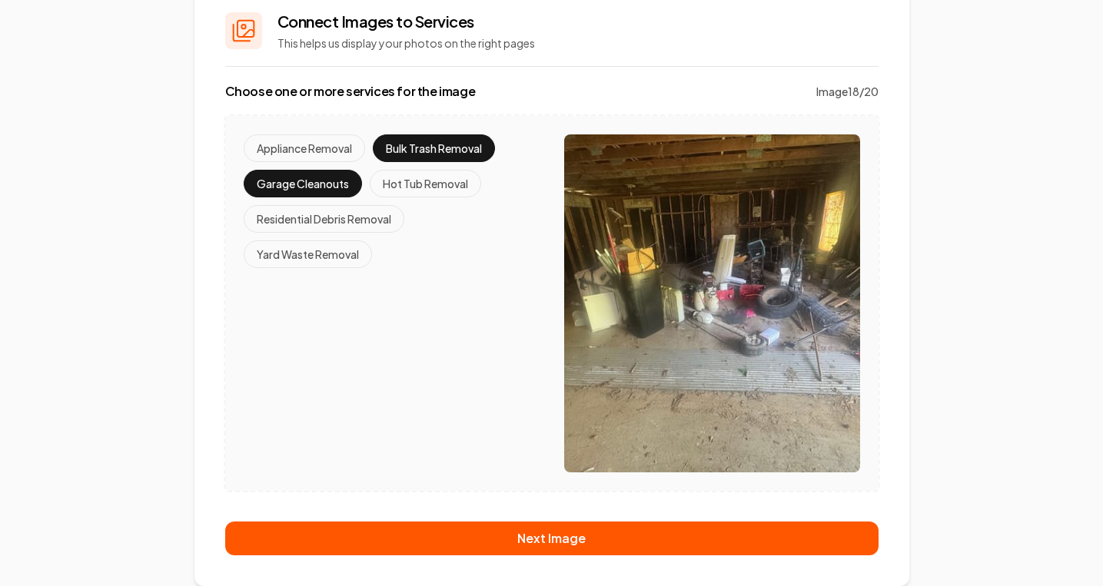
click at [334, 234] on div "Appliance Removal Bulk Trash Removal Garage Cleanouts Hot Tub Removal Residenti…" at bounding box center [392, 202] width 296 height 134
click at [328, 222] on button "Residential Debris Removal" at bounding box center [324, 219] width 161 height 28
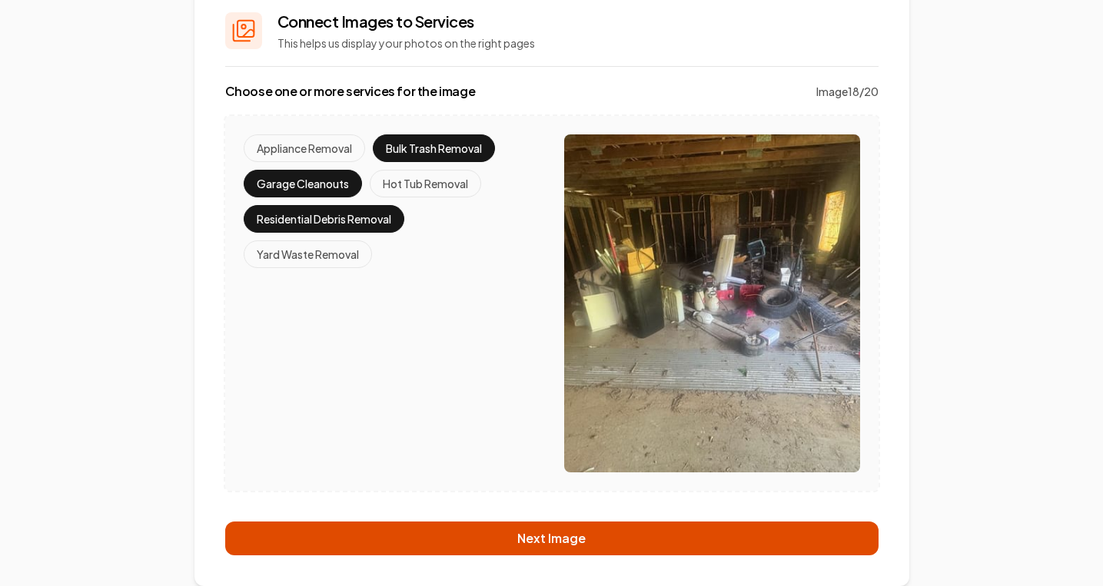
click at [535, 545] on button "Next Image" at bounding box center [551, 539] width 653 height 34
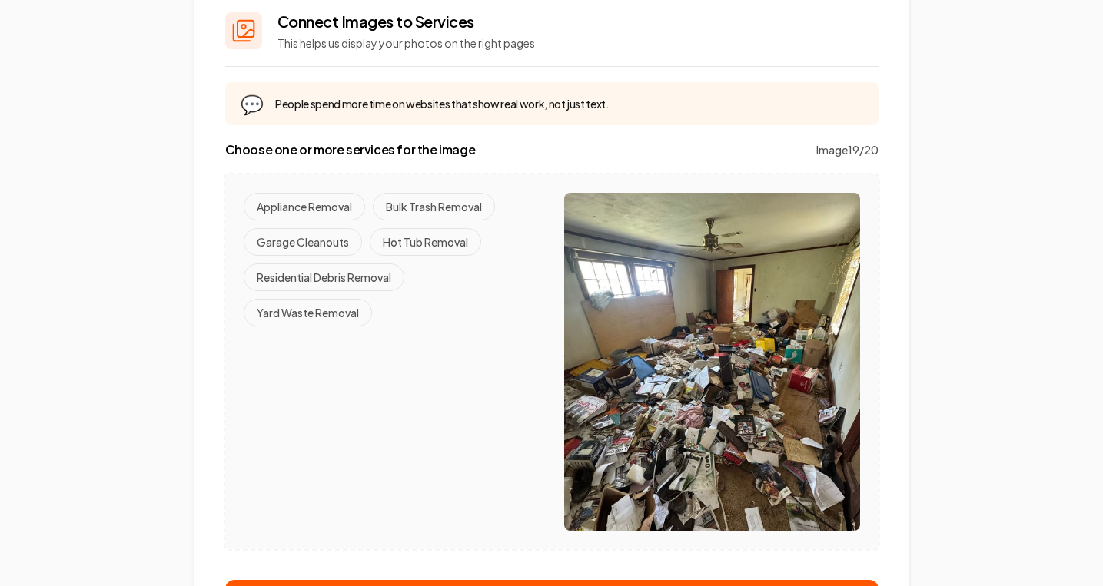
scroll to position [136, 0]
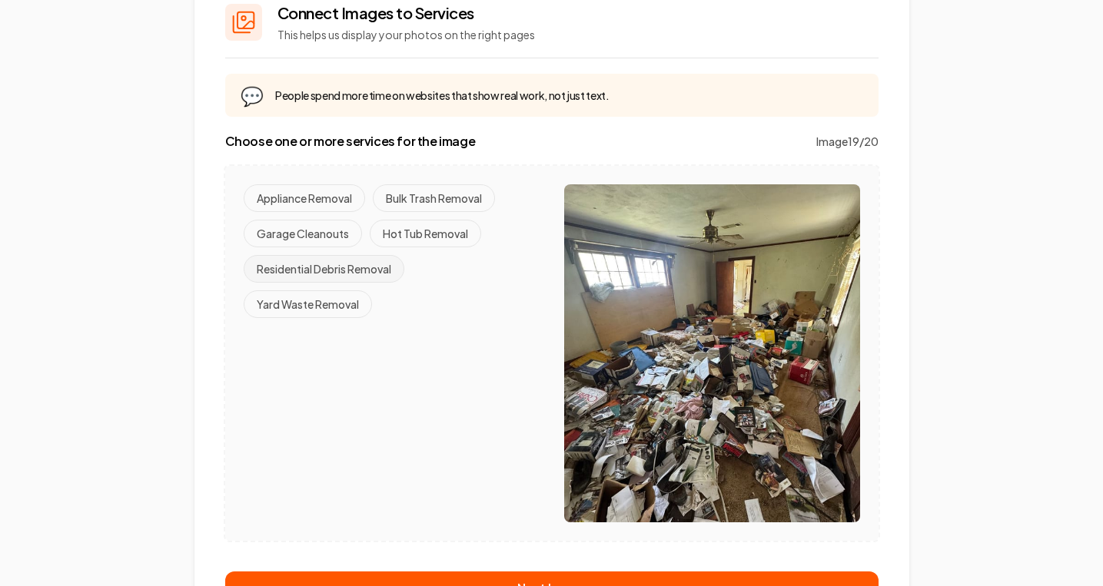
click at [380, 267] on button "Residential Debris Removal" at bounding box center [324, 269] width 161 height 28
click at [410, 203] on button "Bulk Trash Removal" at bounding box center [434, 198] width 122 height 28
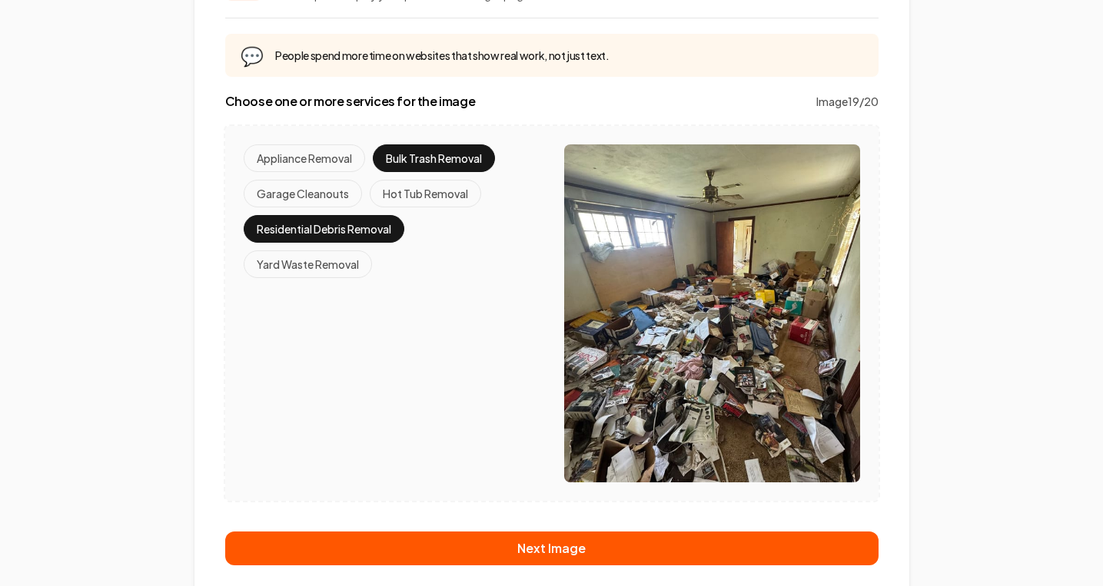
scroll to position [178, 0]
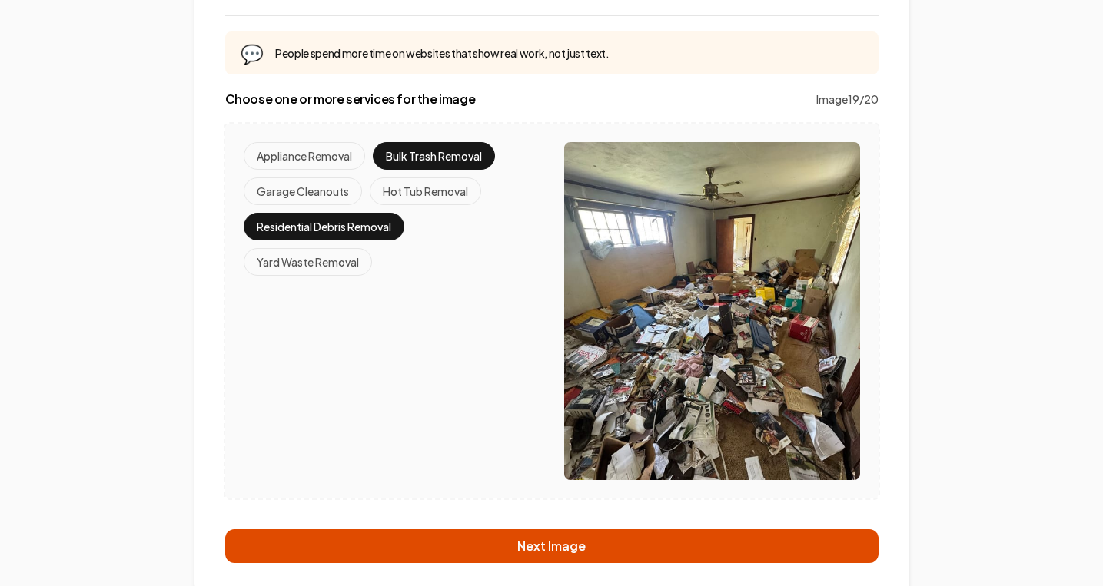
click at [529, 557] on button "Next Image" at bounding box center [551, 547] width 653 height 34
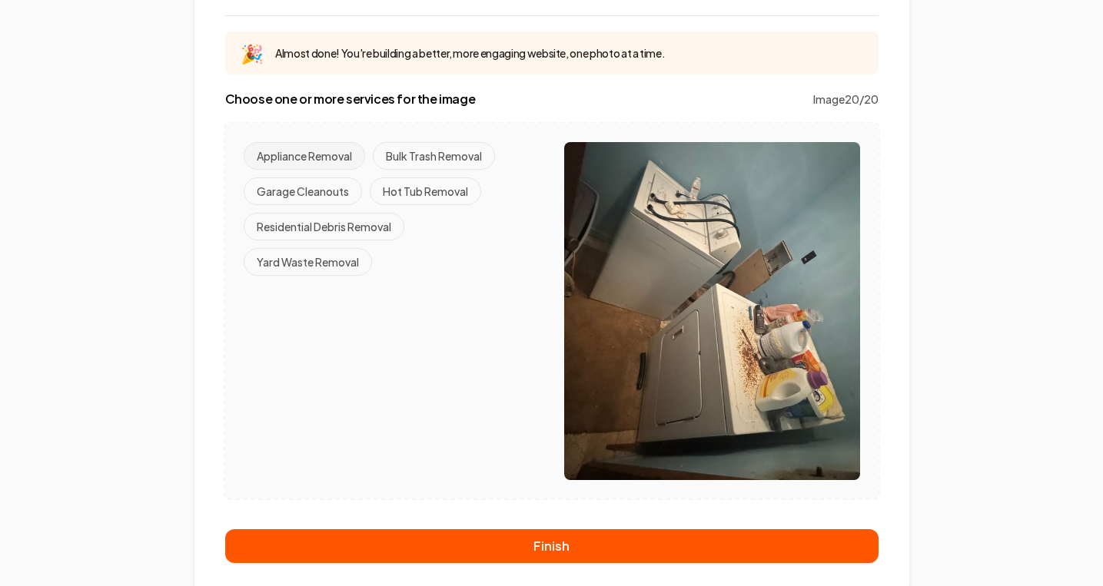
click at [306, 159] on button "Appliance Removal" at bounding box center [304, 156] width 121 height 28
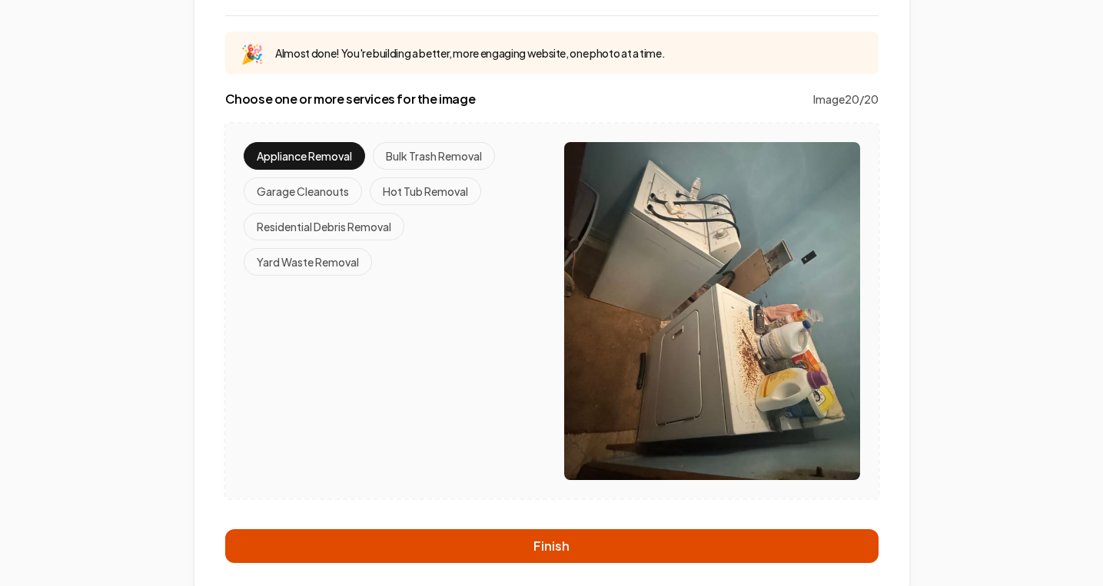
click at [530, 552] on button "Finish" at bounding box center [551, 547] width 653 height 34
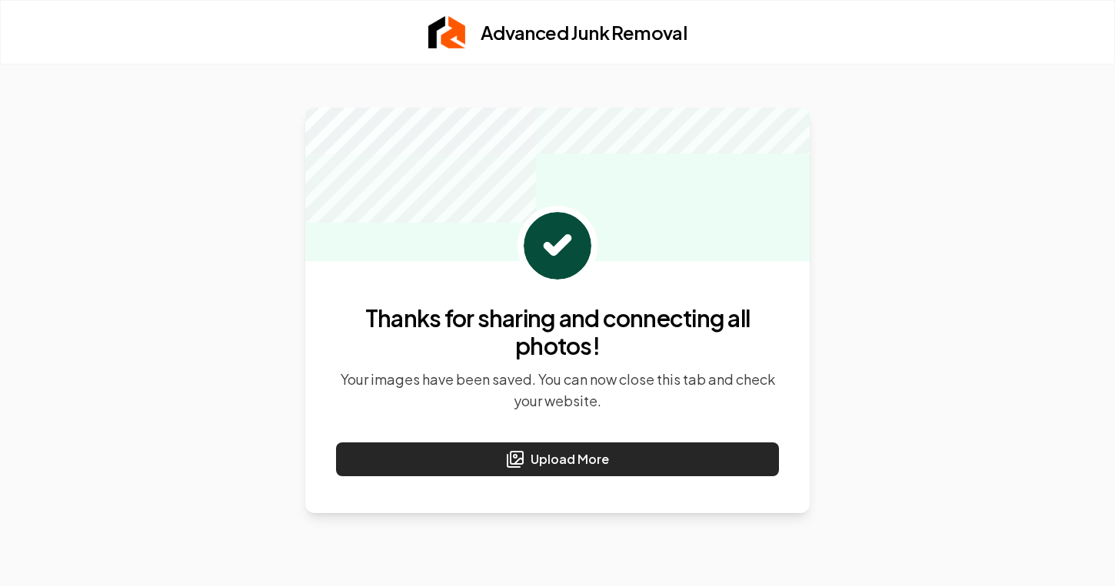
click at [510, 470] on button "Upload More" at bounding box center [557, 460] width 443 height 34
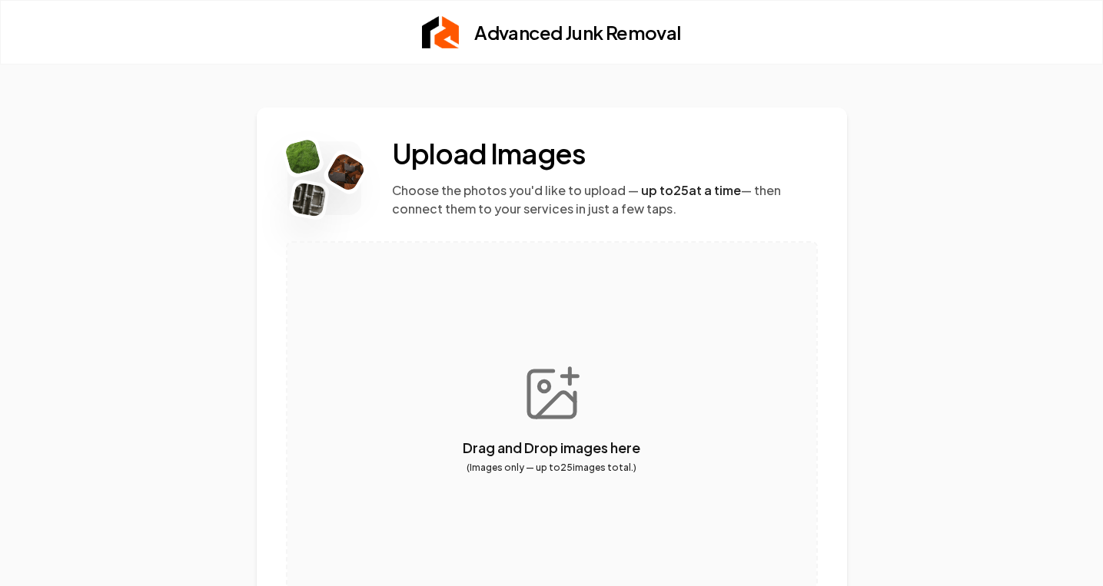
click at [508, 411] on button "button" at bounding box center [551, 419] width 529 height 352
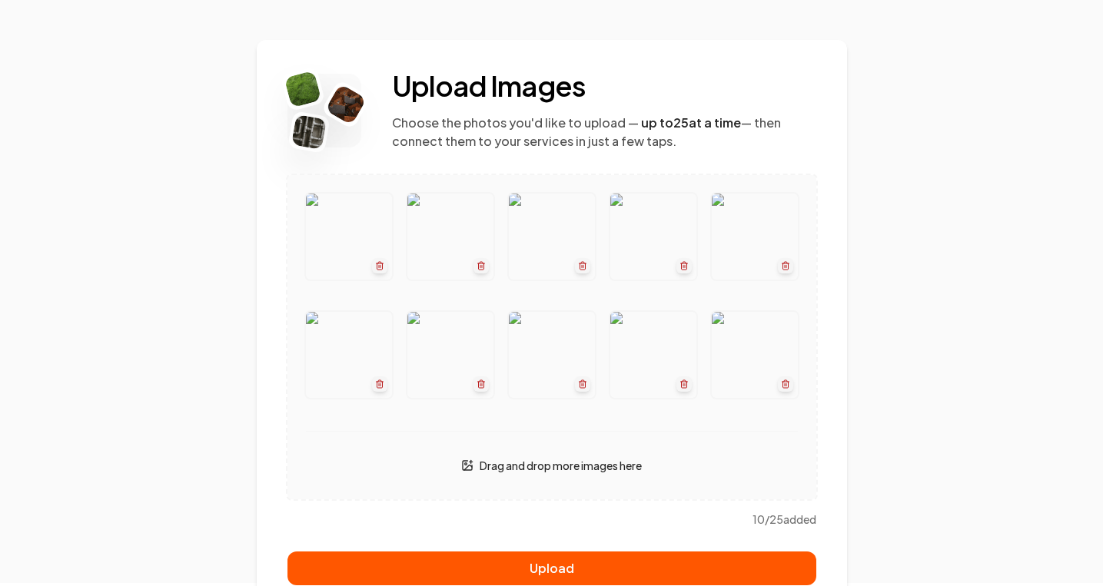
scroll to position [69, 0]
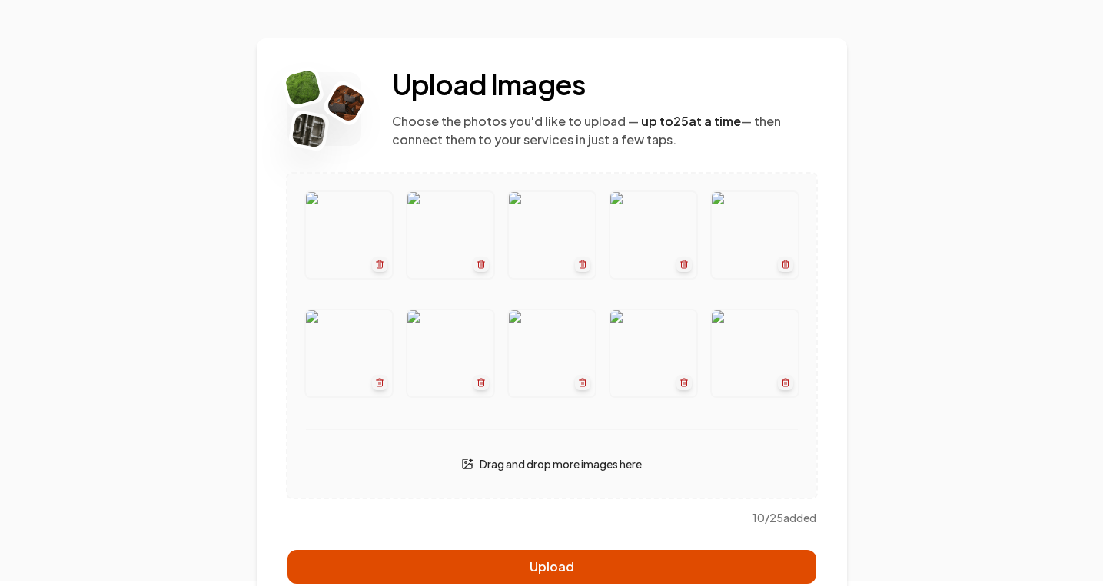
click at [652, 561] on button "Upload" at bounding box center [551, 567] width 529 height 34
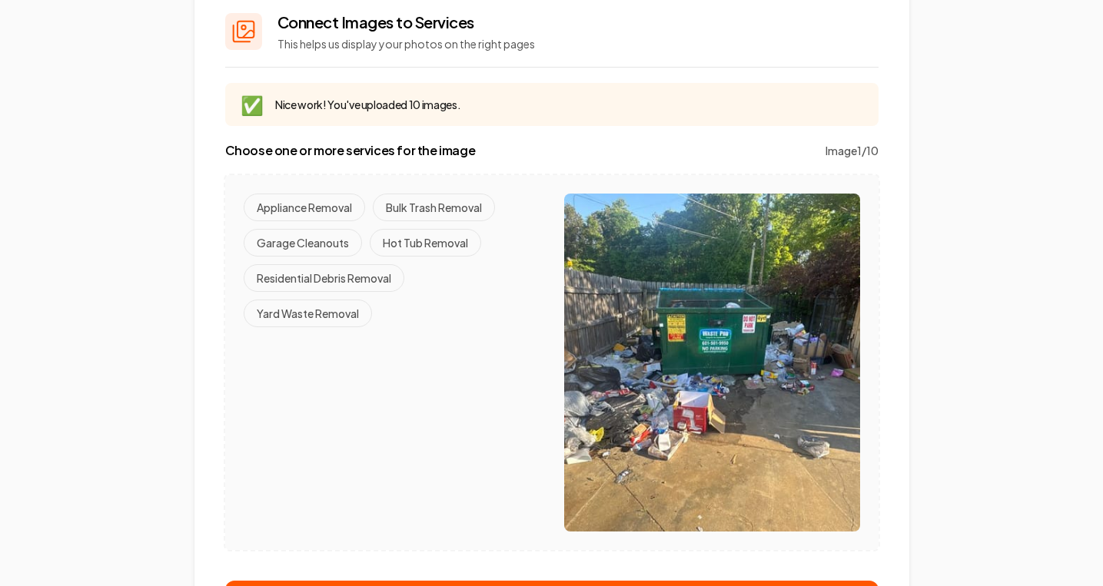
scroll to position [128, 0]
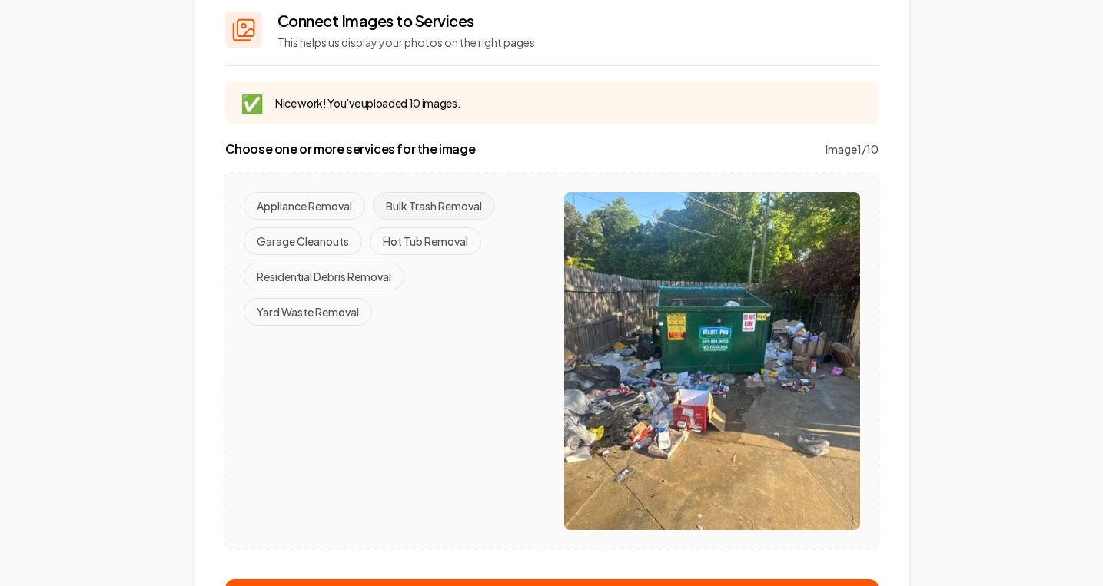
click at [402, 205] on button "Bulk Trash Removal" at bounding box center [434, 206] width 122 height 28
click at [344, 331] on div "Appliance Removal Bulk Trash Removal Garage Cleanouts Hot Tub Removal Residenti…" at bounding box center [392, 361] width 296 height 338
click at [342, 325] on button "Yard Waste Removal" at bounding box center [308, 312] width 128 height 28
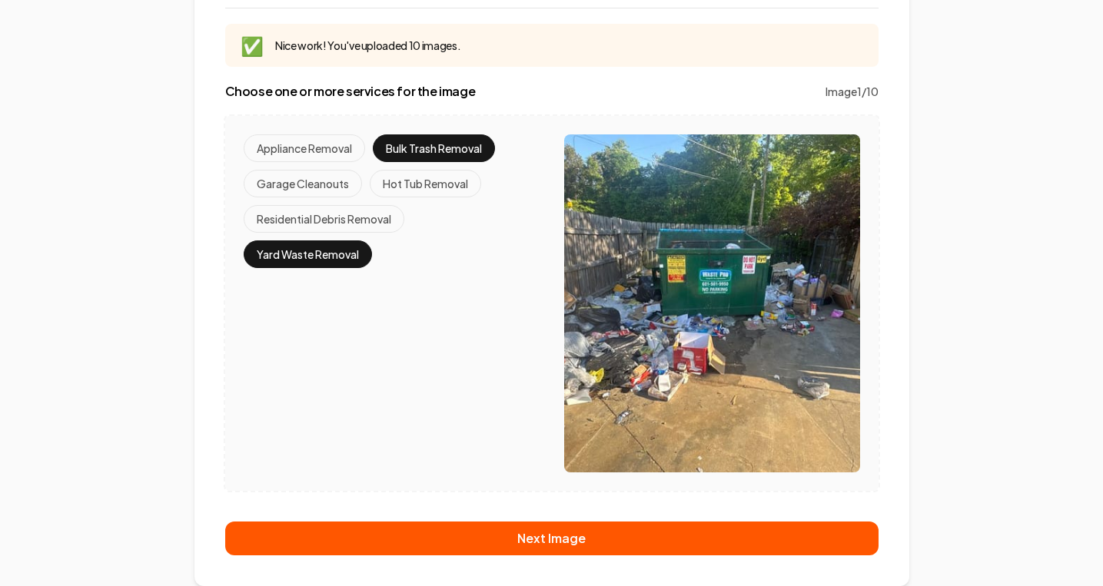
scroll to position [186, 0]
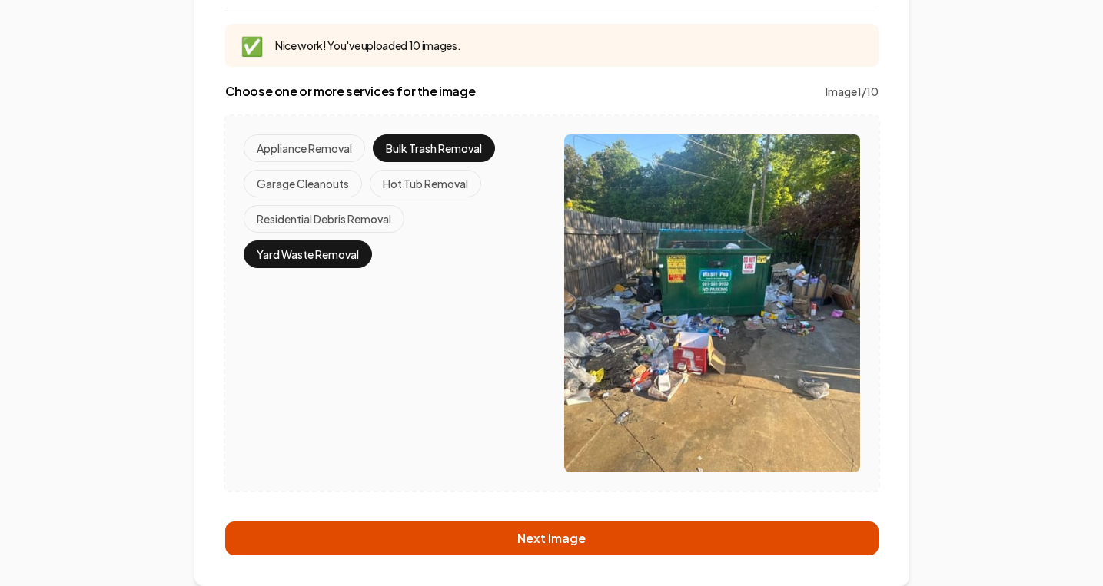
click at [633, 548] on button "Next Image" at bounding box center [551, 539] width 653 height 34
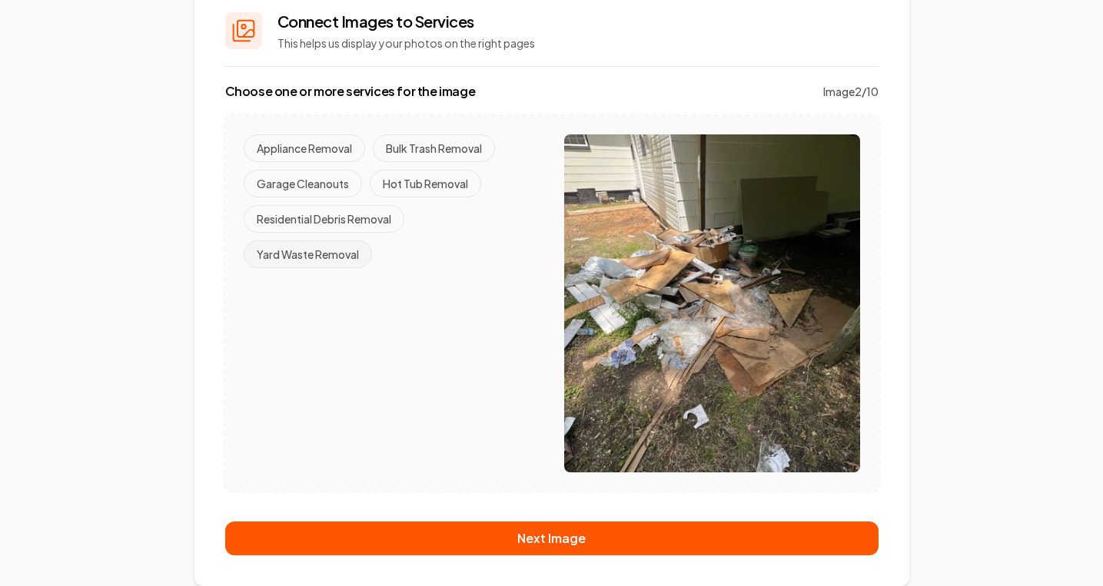
click at [282, 266] on button "Yard Waste Removal" at bounding box center [308, 255] width 128 height 28
click at [304, 224] on button "Residential Debris Removal" at bounding box center [324, 219] width 161 height 28
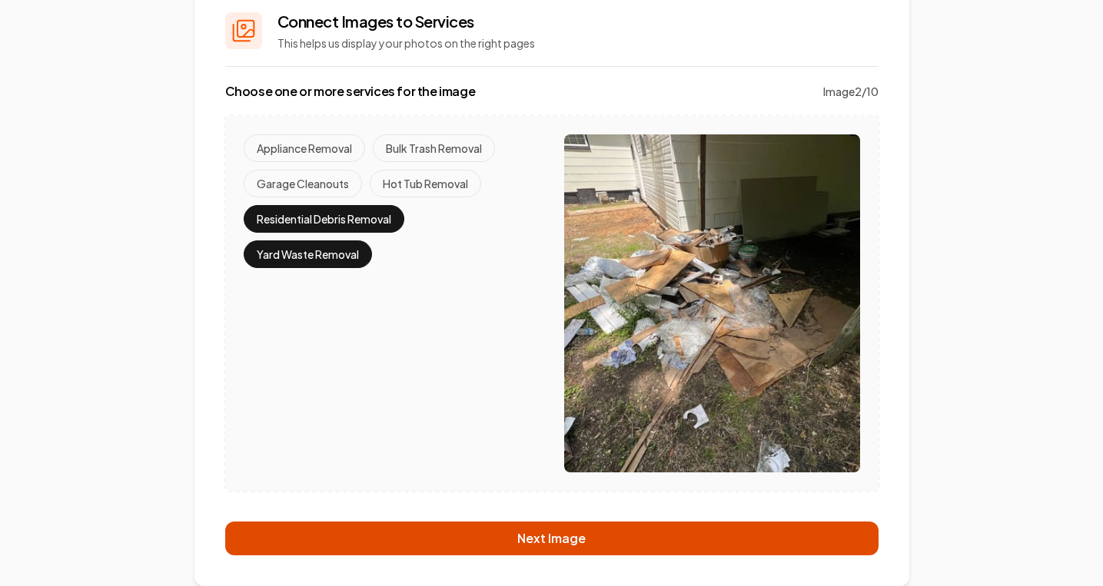
click at [498, 550] on button "Next Image" at bounding box center [551, 539] width 653 height 34
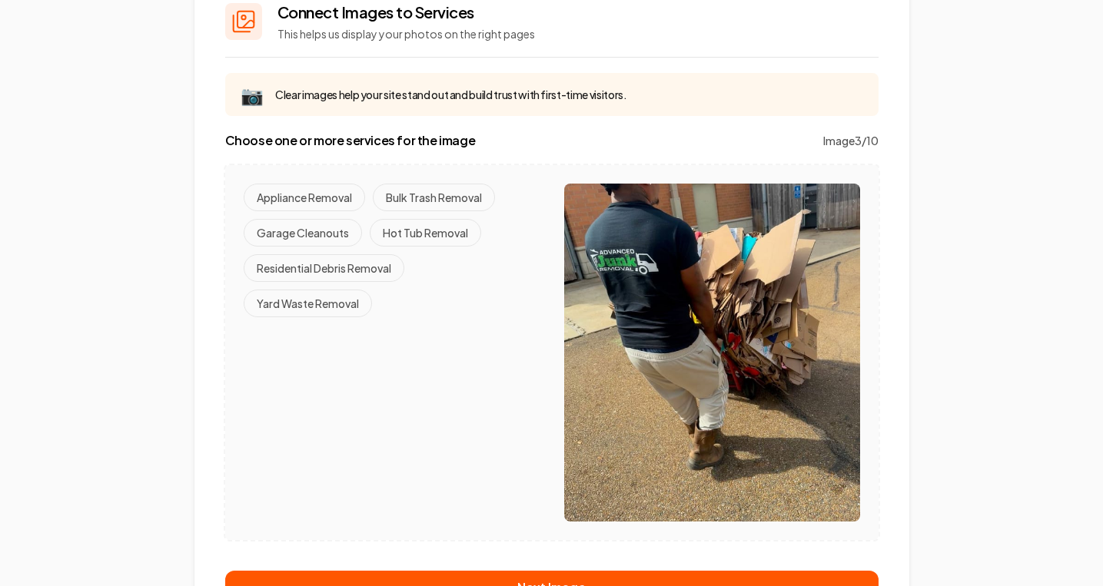
scroll to position [142, 0]
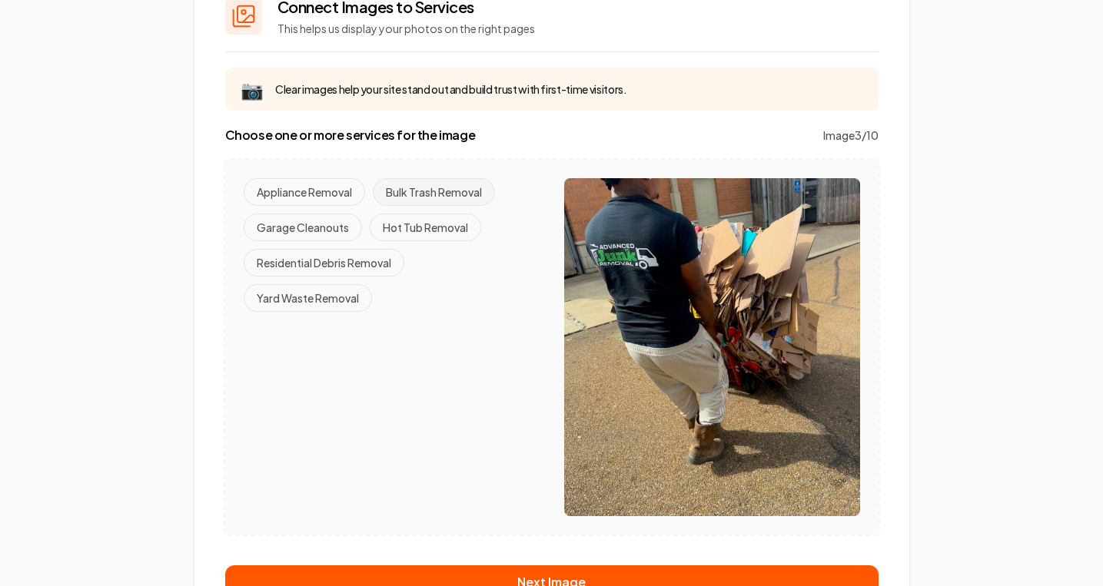
click at [402, 190] on button "Bulk Trash Removal" at bounding box center [434, 192] width 122 height 28
click at [333, 300] on button "Yard Waste Removal" at bounding box center [308, 298] width 128 height 28
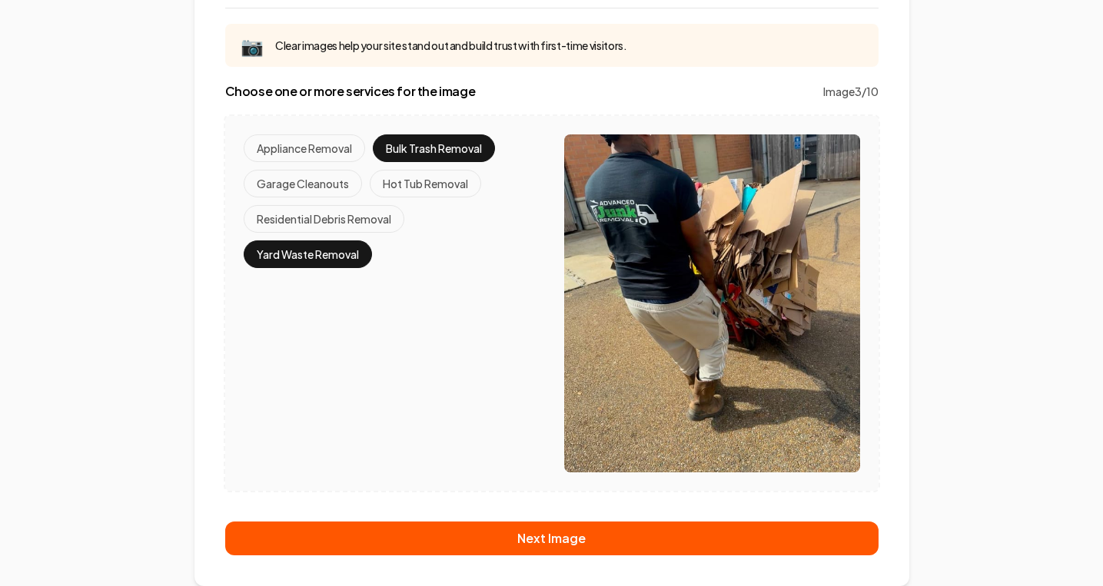
scroll to position [186, 0]
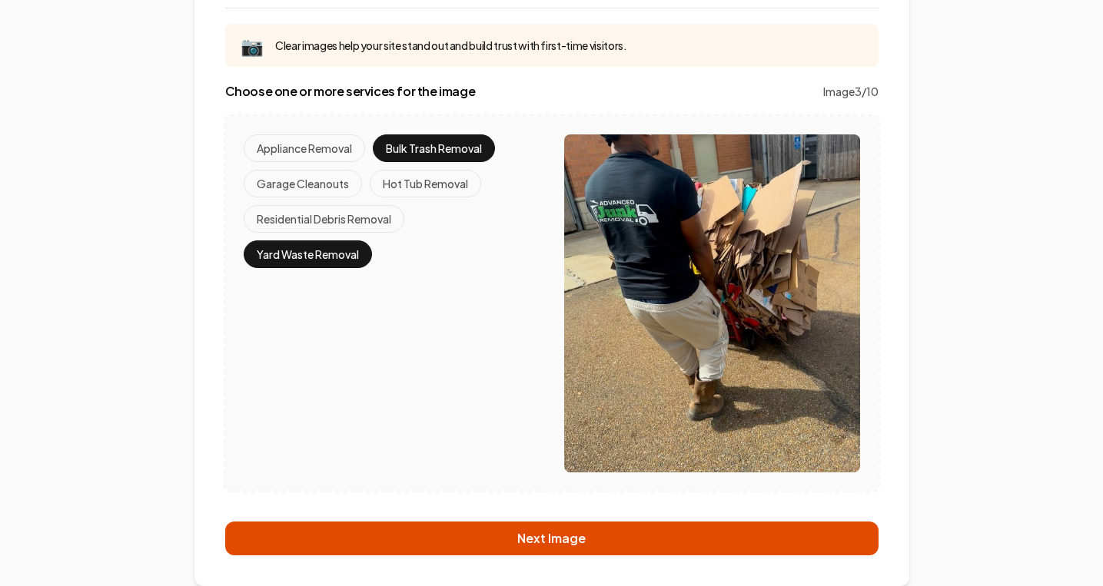
click at [531, 543] on button "Next Image" at bounding box center [551, 539] width 653 height 34
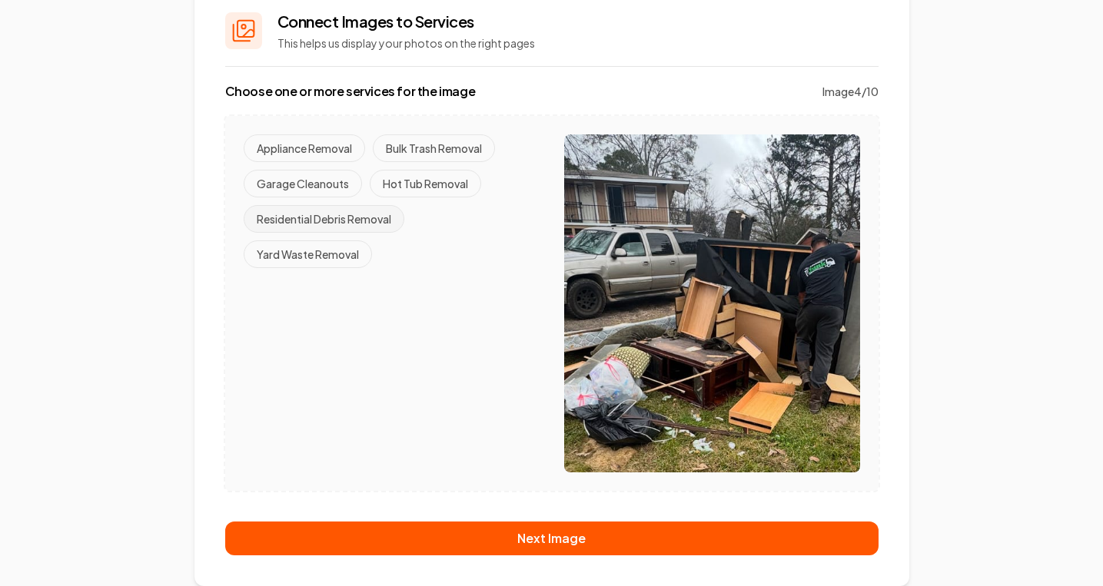
click at [332, 208] on button "Residential Debris Removal" at bounding box center [324, 219] width 161 height 28
click at [312, 244] on button "Yard Waste Removal" at bounding box center [308, 255] width 128 height 28
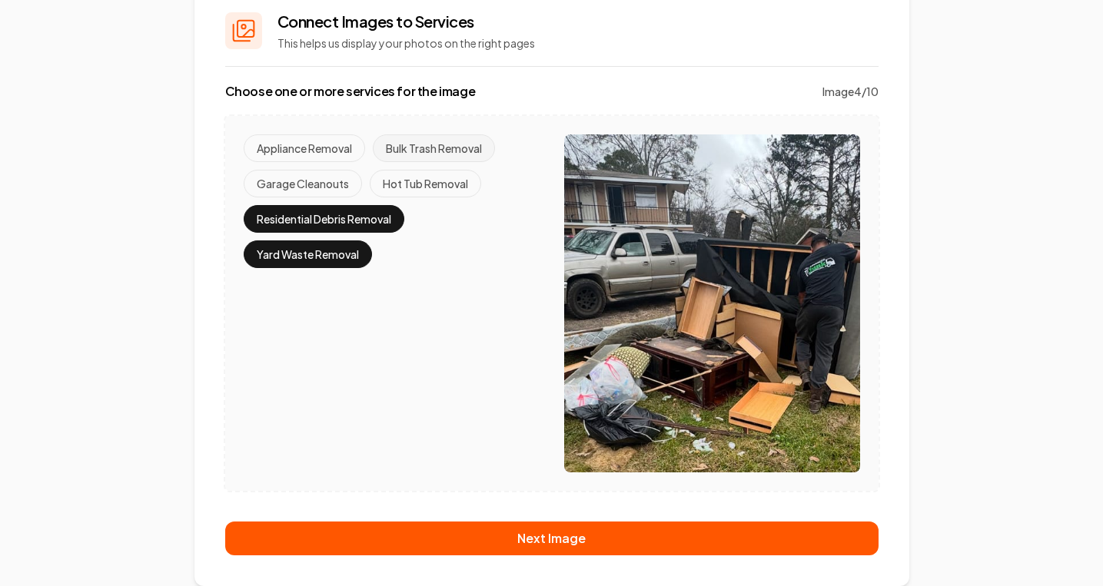
click at [400, 151] on button "Bulk Trash Removal" at bounding box center [434, 149] width 122 height 28
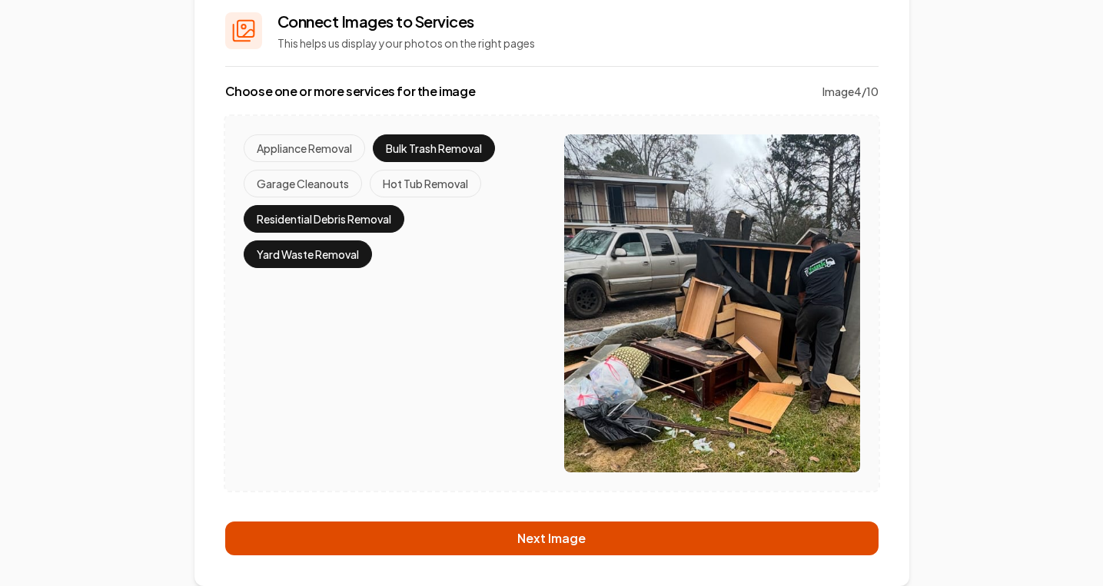
click at [464, 538] on button "Next Image" at bounding box center [551, 539] width 653 height 34
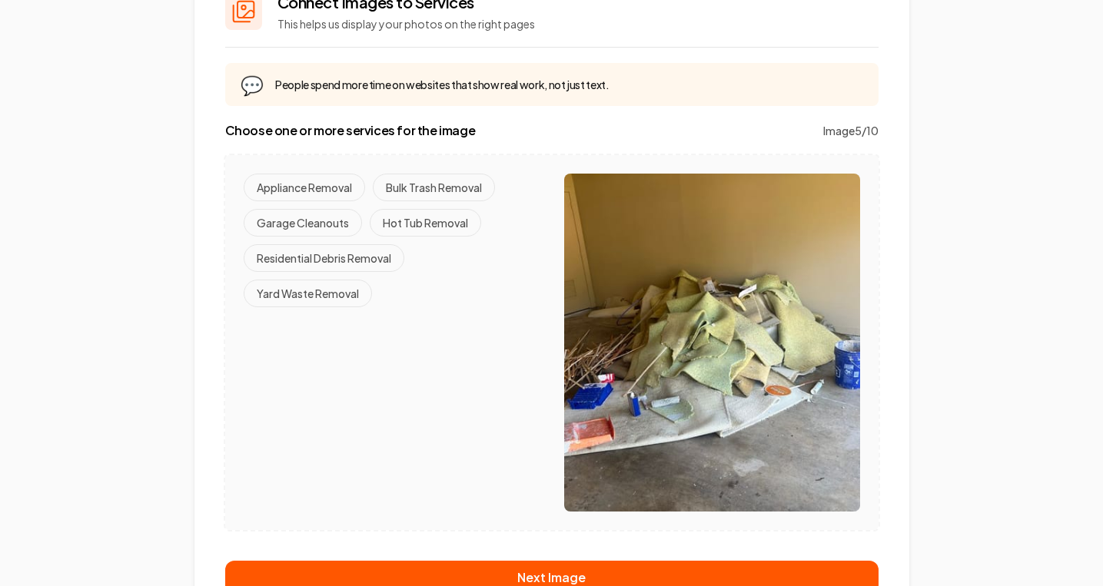
scroll to position [151, 0]
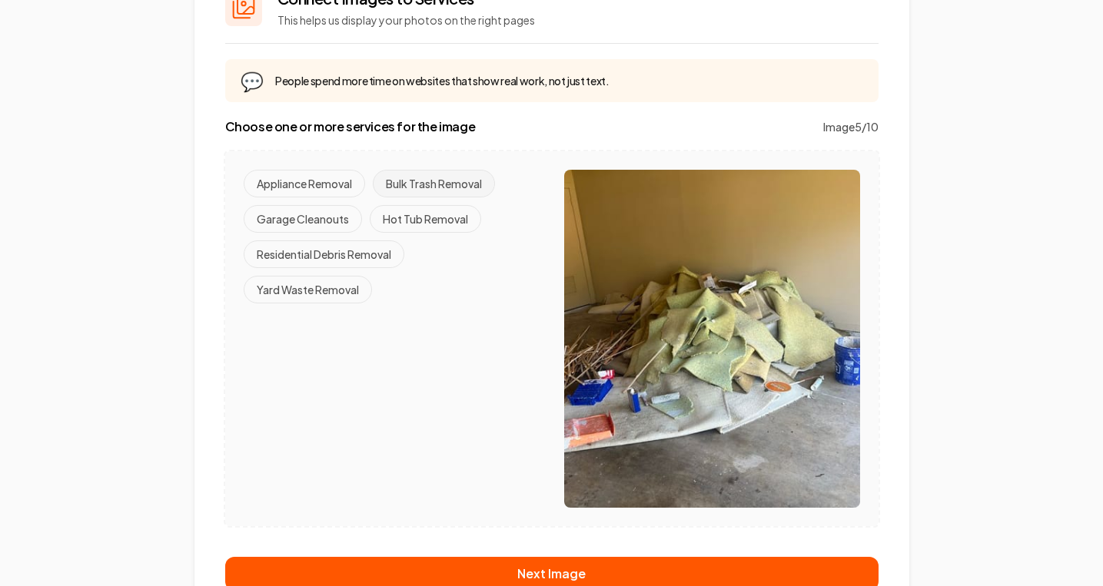
click at [444, 191] on button "Bulk Trash Removal" at bounding box center [434, 184] width 122 height 28
click at [335, 222] on button "Garage Cleanouts" at bounding box center [303, 219] width 118 height 28
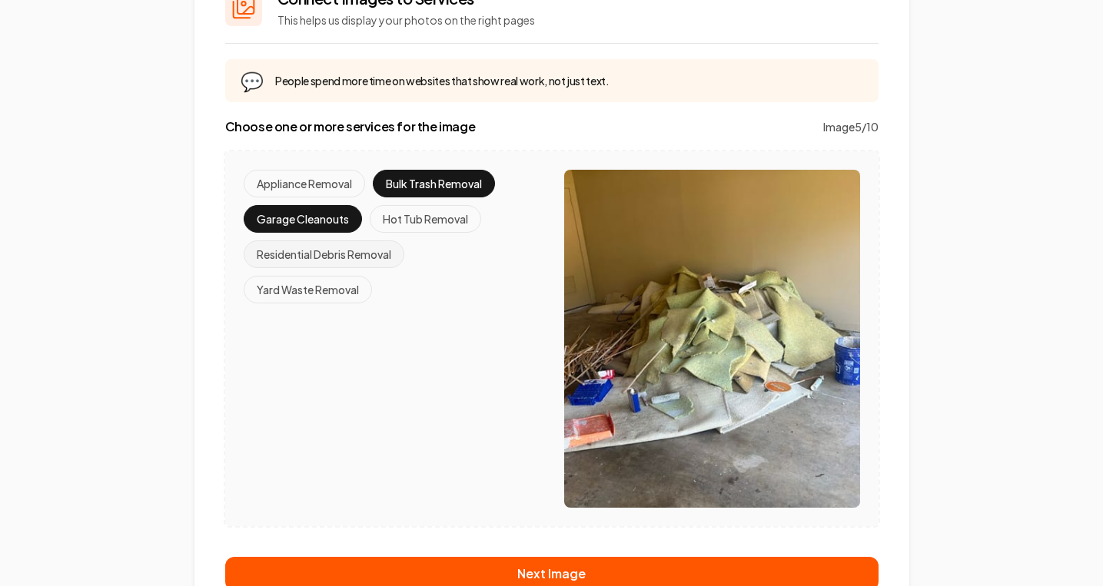
click at [366, 262] on button "Residential Debris Removal" at bounding box center [324, 255] width 161 height 28
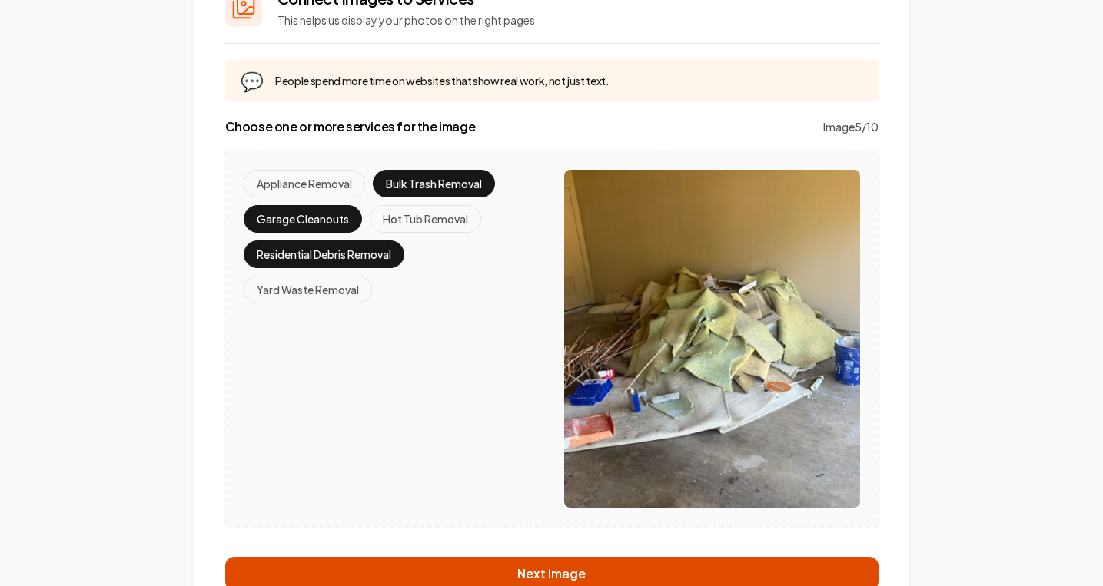
click at [472, 560] on button "Next Image" at bounding box center [551, 574] width 653 height 34
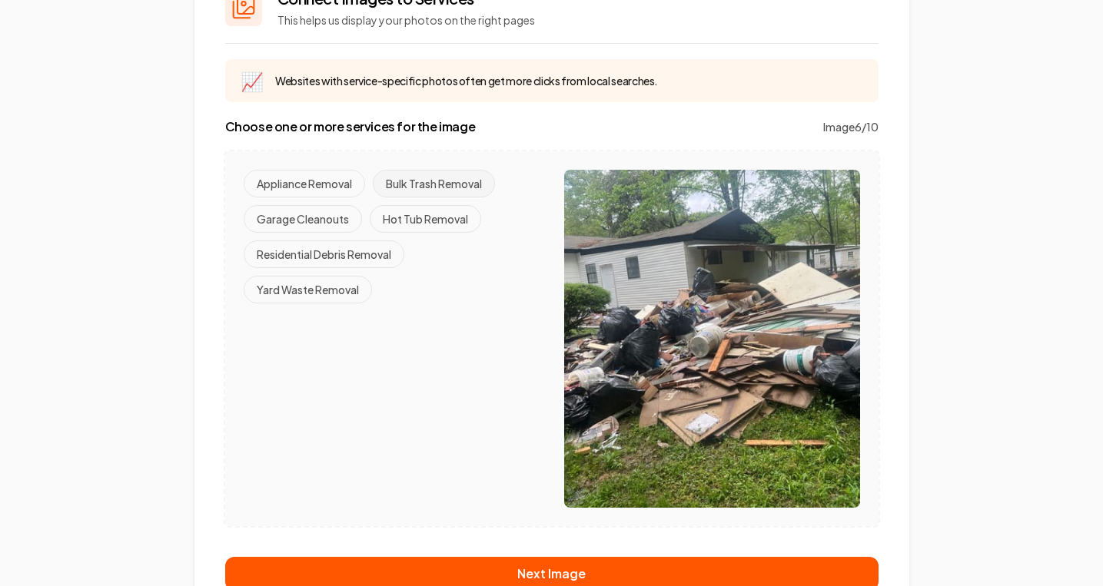
click at [414, 190] on button "Bulk Trash Removal" at bounding box center [434, 184] width 122 height 28
click at [331, 291] on button "Yard Waste Removal" at bounding box center [308, 290] width 128 height 28
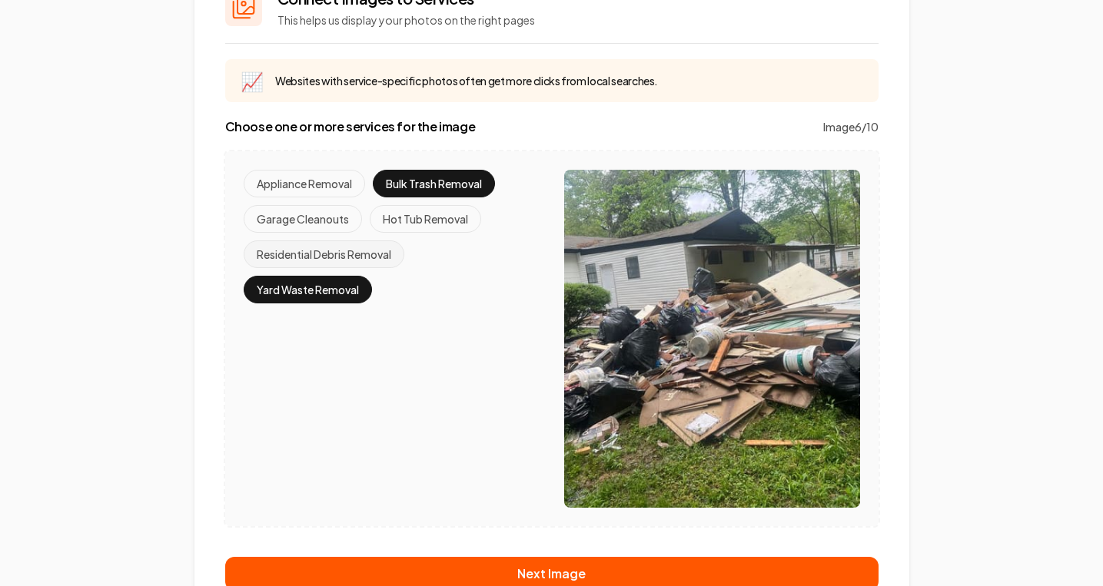
click at [384, 253] on button "Residential Debris Removal" at bounding box center [324, 255] width 161 height 28
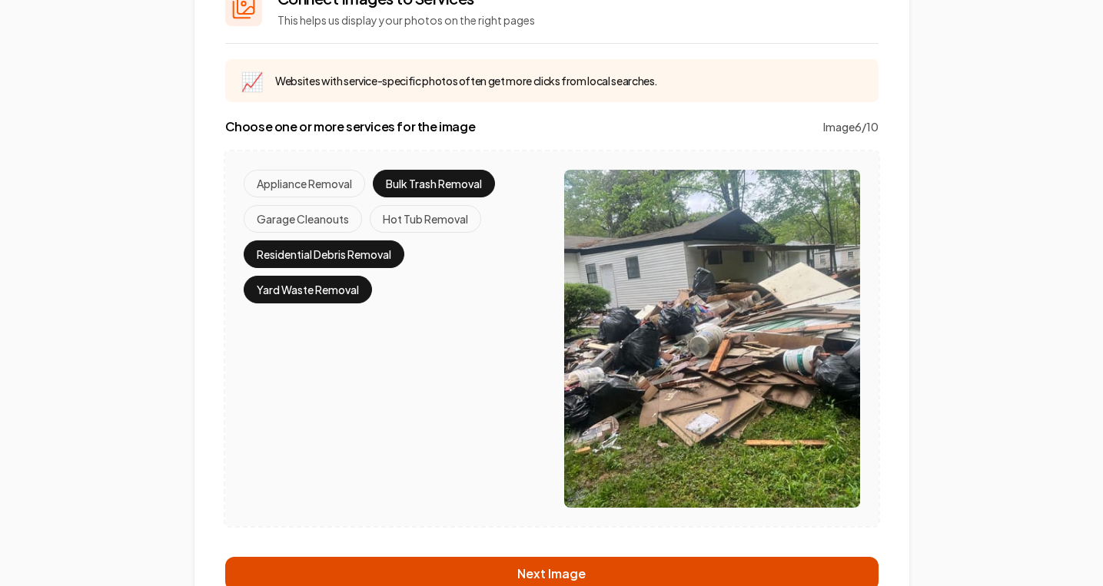
click at [501, 567] on button "Next Image" at bounding box center [551, 574] width 653 height 34
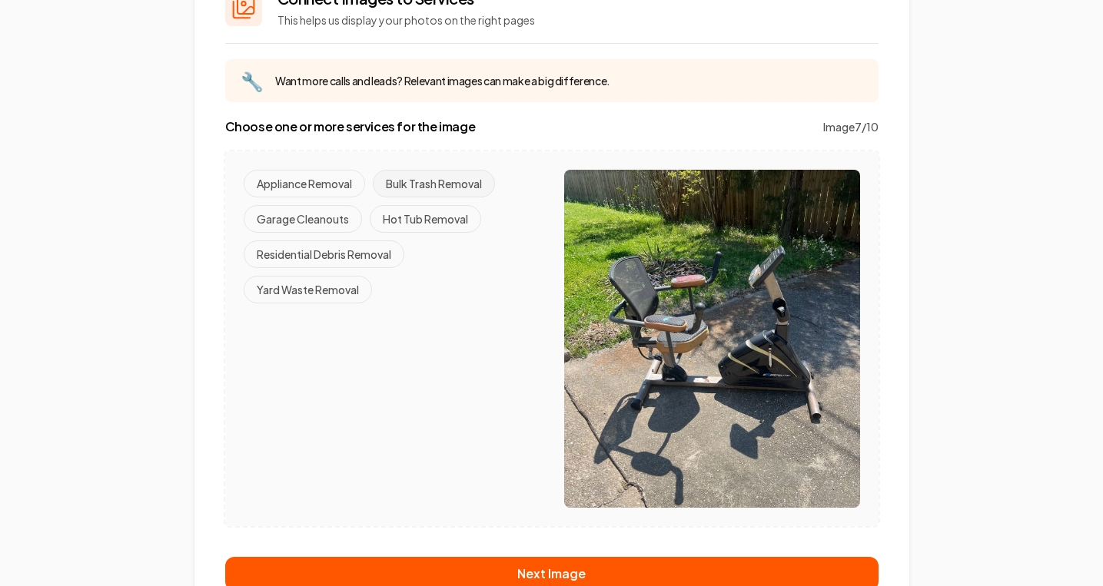
click at [426, 188] on button "Bulk Trash Removal" at bounding box center [434, 184] width 122 height 28
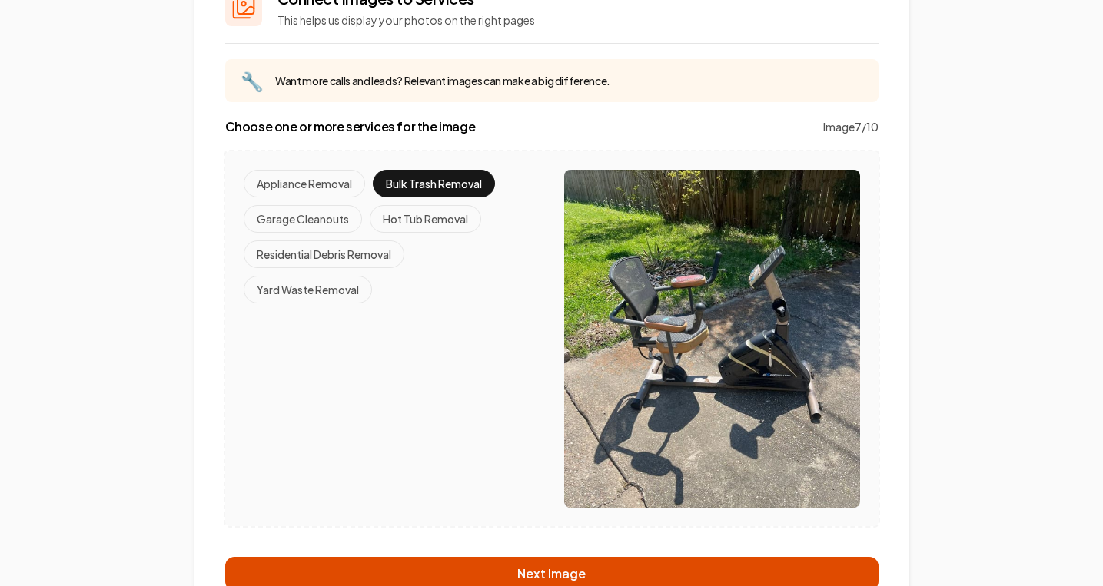
click at [414, 578] on button "Next Image" at bounding box center [551, 574] width 653 height 34
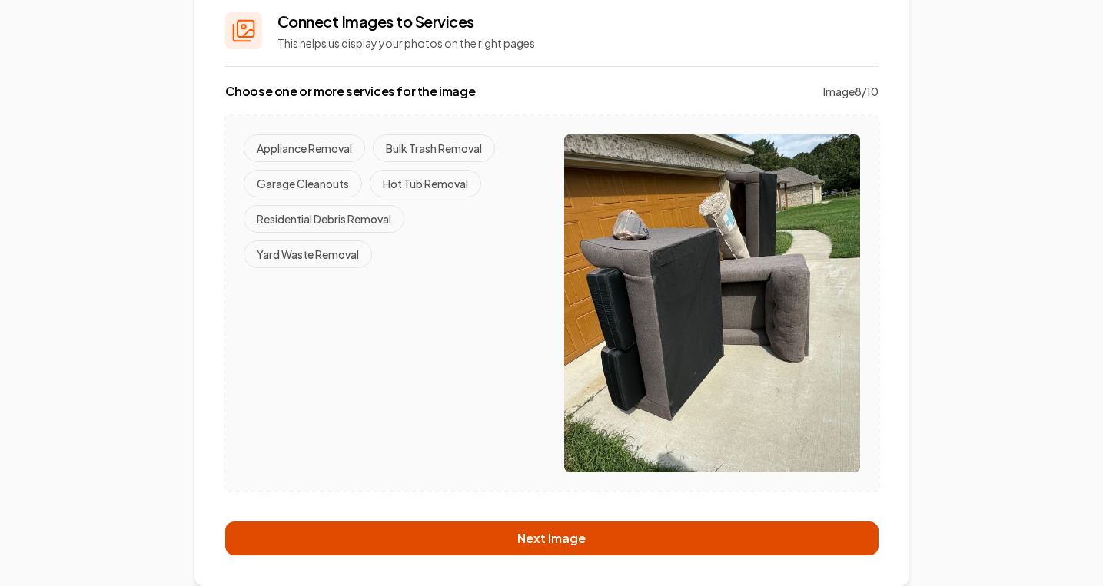
scroll to position [128, 0]
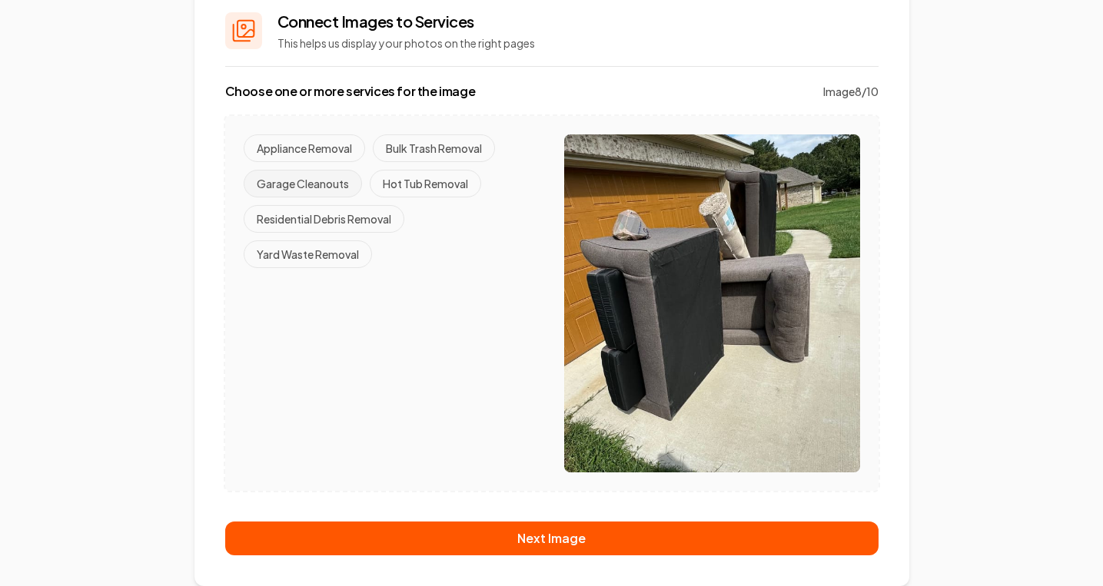
click at [325, 194] on button "Garage Cleanouts" at bounding box center [303, 184] width 118 height 28
click at [407, 160] on button "Bulk Trash Removal" at bounding box center [434, 149] width 122 height 28
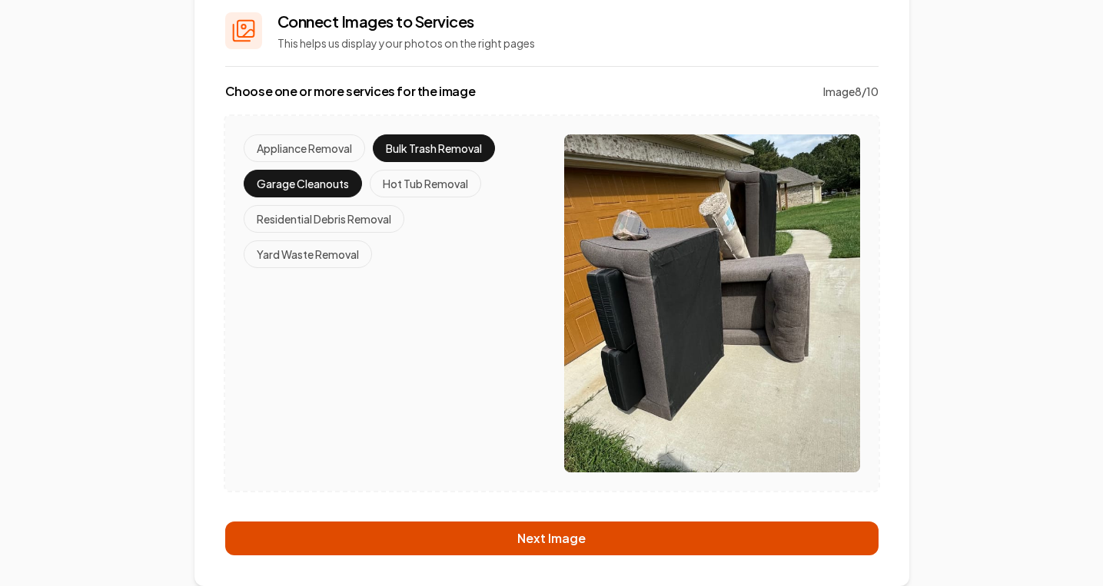
click at [520, 544] on button "Next Image" at bounding box center [551, 539] width 653 height 34
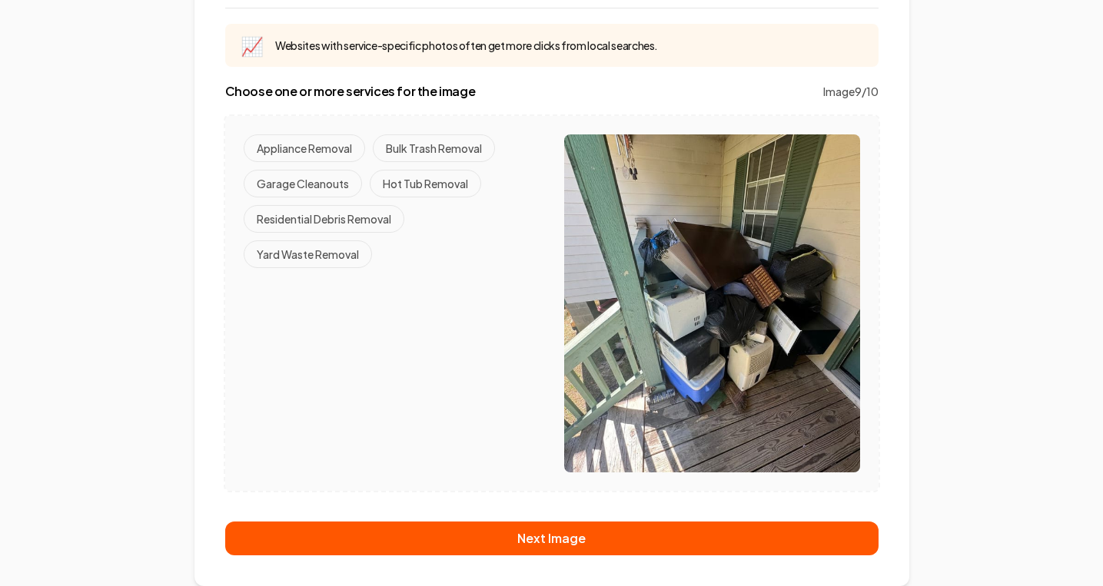
scroll to position [186, 0]
click at [341, 258] on button "Yard Waste Removal" at bounding box center [308, 255] width 128 height 28
click at [434, 158] on button "Bulk Trash Removal" at bounding box center [434, 149] width 122 height 28
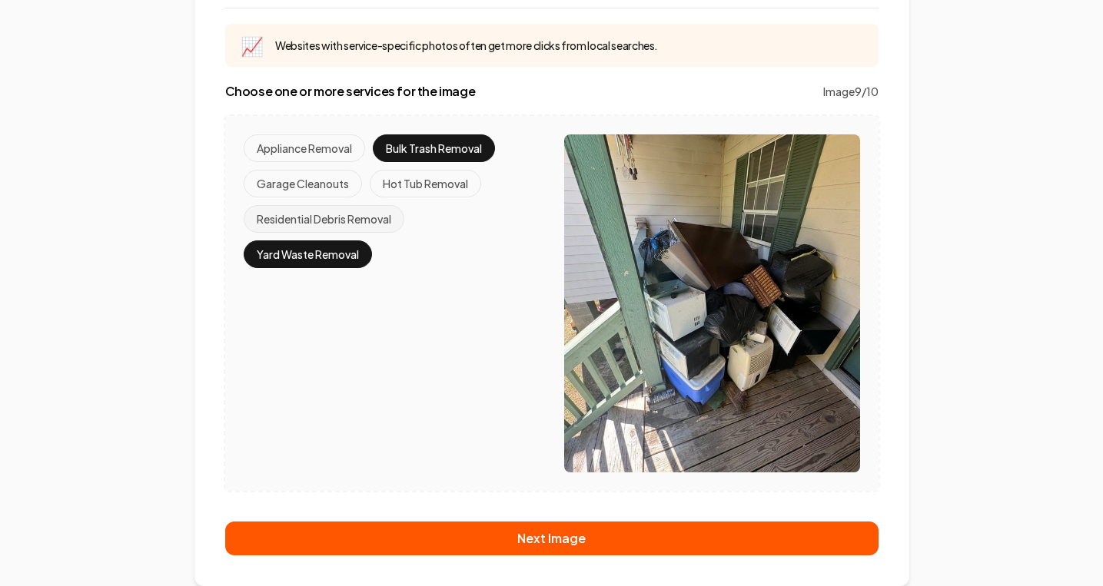
click at [343, 221] on button "Residential Debris Removal" at bounding box center [324, 219] width 161 height 28
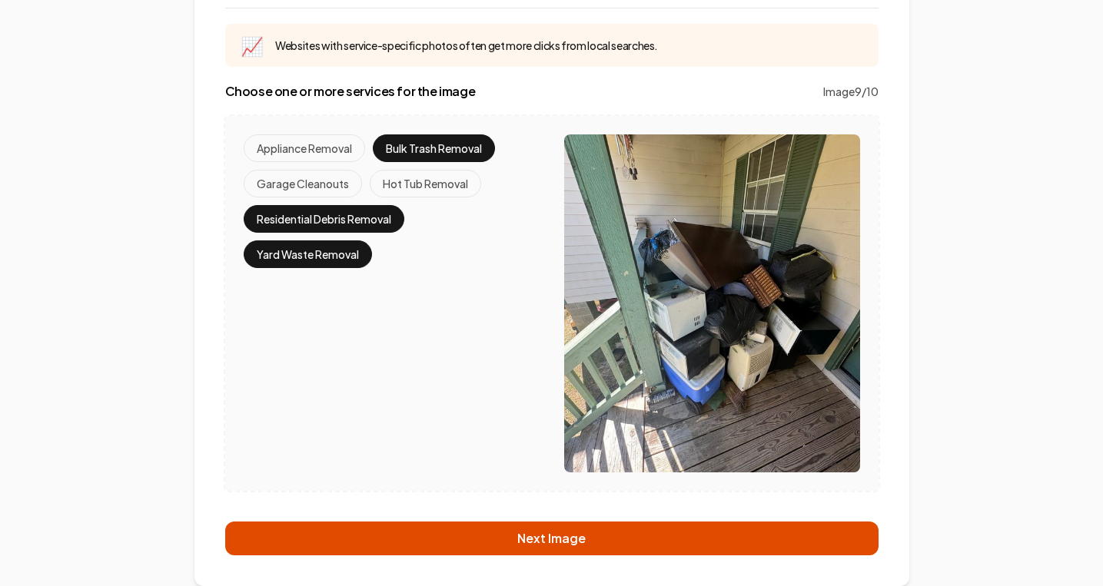
click at [442, 525] on button "Next Image" at bounding box center [551, 539] width 653 height 34
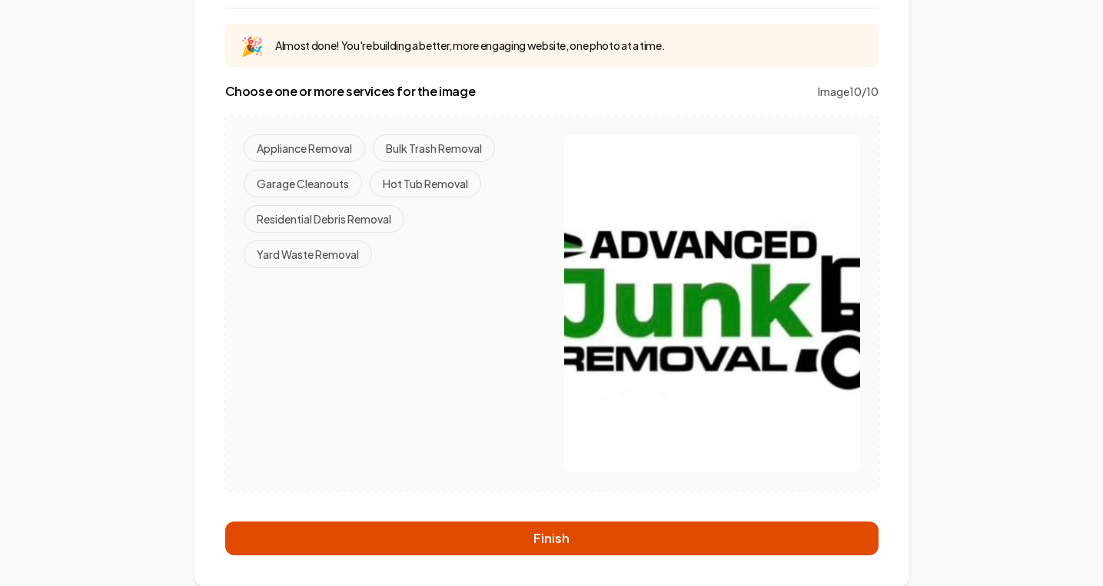
click at [465, 540] on button "Finish" at bounding box center [551, 539] width 653 height 34
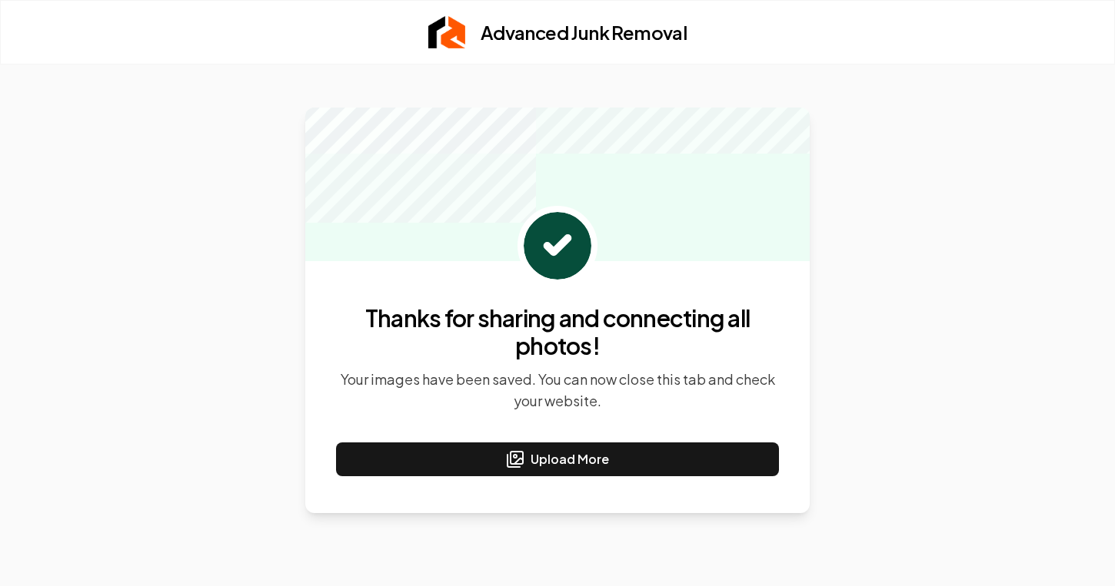
click at [965, 0] on nav "Advanced Junk Removal Photo 1 / 10" at bounding box center [557, 32] width 1115 height 65
click at [995, 2] on div "Advanced Junk Removal Photo 1 / 10" at bounding box center [557, 32] width 984 height 63
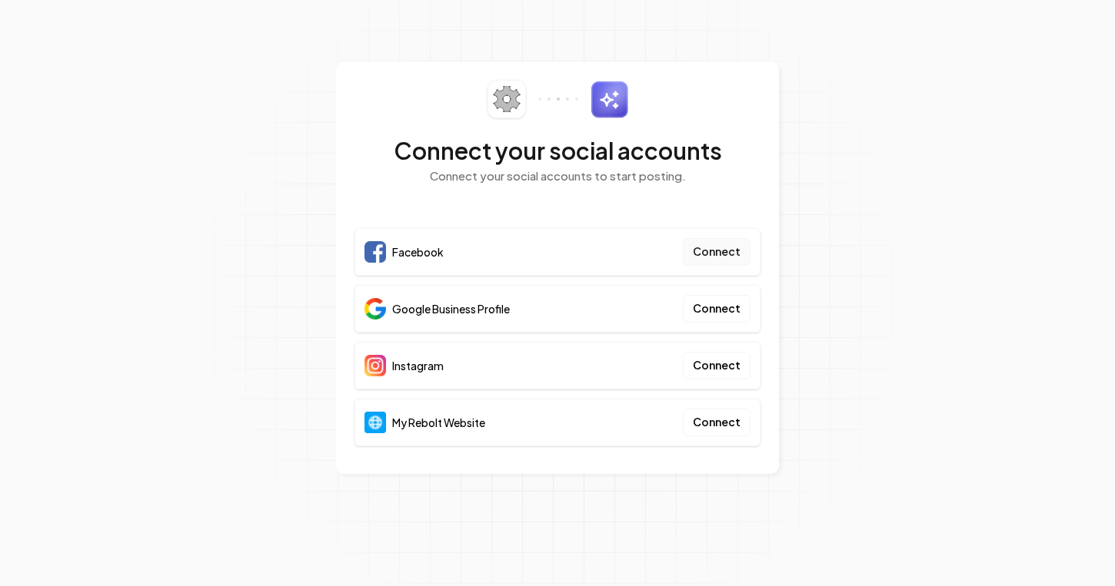
click at [709, 252] on button "Connect" at bounding box center [717, 252] width 68 height 28
click at [721, 259] on button "Connect" at bounding box center [717, 252] width 68 height 28
click at [736, 258] on button "Connect" at bounding box center [717, 252] width 68 height 28
click at [705, 244] on button "Connect" at bounding box center [717, 252] width 68 height 28
click at [910, 467] on section "Connect your social accounts Connect your social accounts to start posting. Fac…" at bounding box center [557, 293] width 1115 height 586
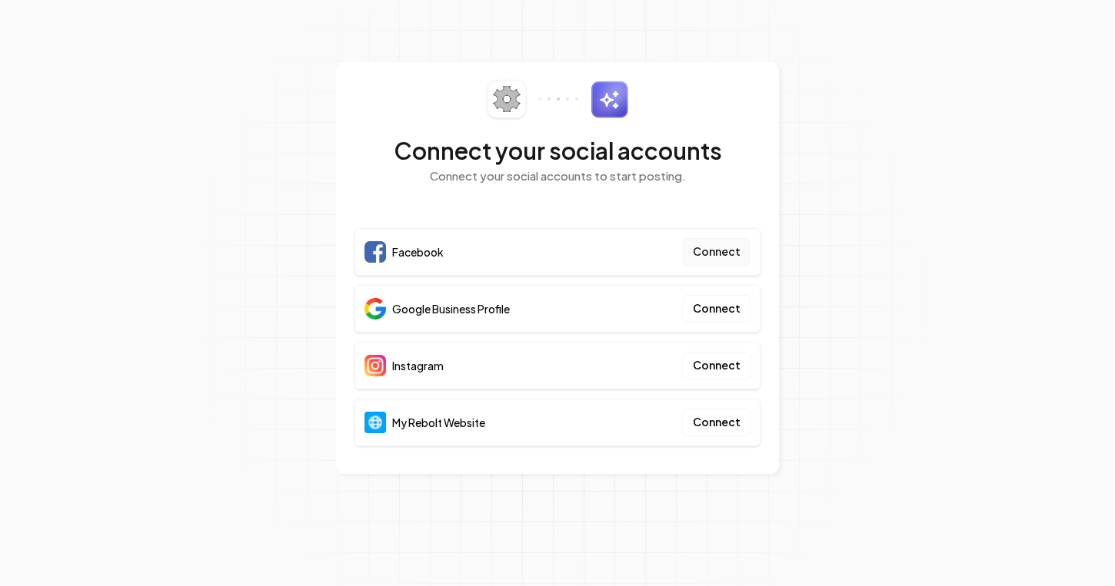
click at [724, 253] on button "Connect" at bounding box center [717, 252] width 68 height 28
click at [715, 307] on button "Connect" at bounding box center [717, 309] width 68 height 28
click at [701, 308] on button "Connect" at bounding box center [717, 309] width 68 height 28
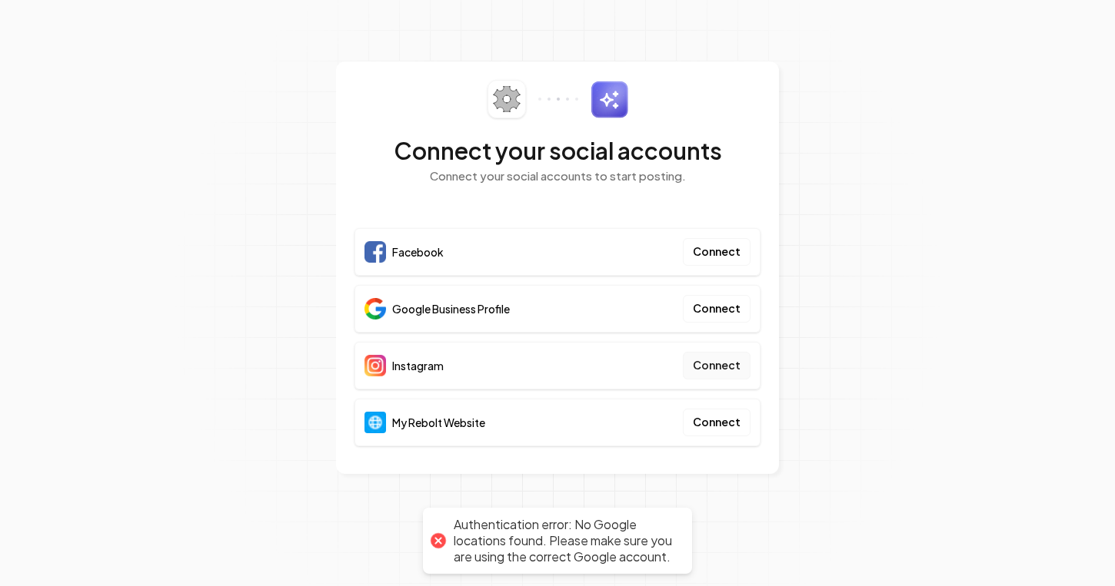
click at [729, 361] on button "Connect" at bounding box center [717, 366] width 68 height 28
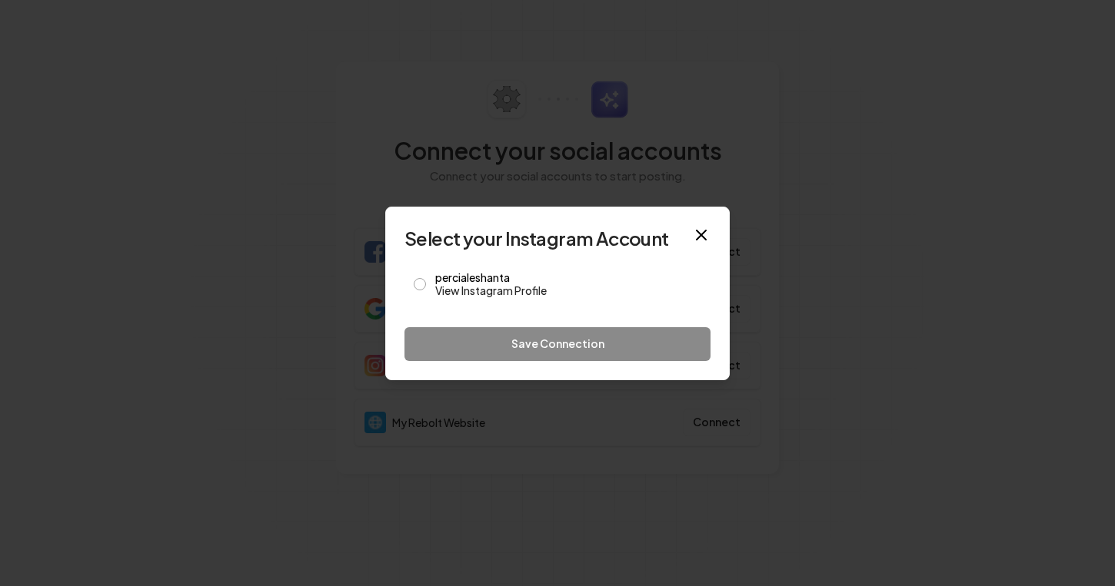
click at [815, 264] on div at bounding box center [557, 293] width 1115 height 586
click at [713, 221] on div "Select your Instagram Account percialeshanta View Instagram Profile Save Connec…" at bounding box center [557, 294] width 344 height 174
click at [706, 219] on div "Select your Instagram Account percialeshanta View Instagram Profile Save Connec…" at bounding box center [557, 294] width 344 height 174
click at [706, 234] on icon "button" at bounding box center [701, 235] width 18 height 18
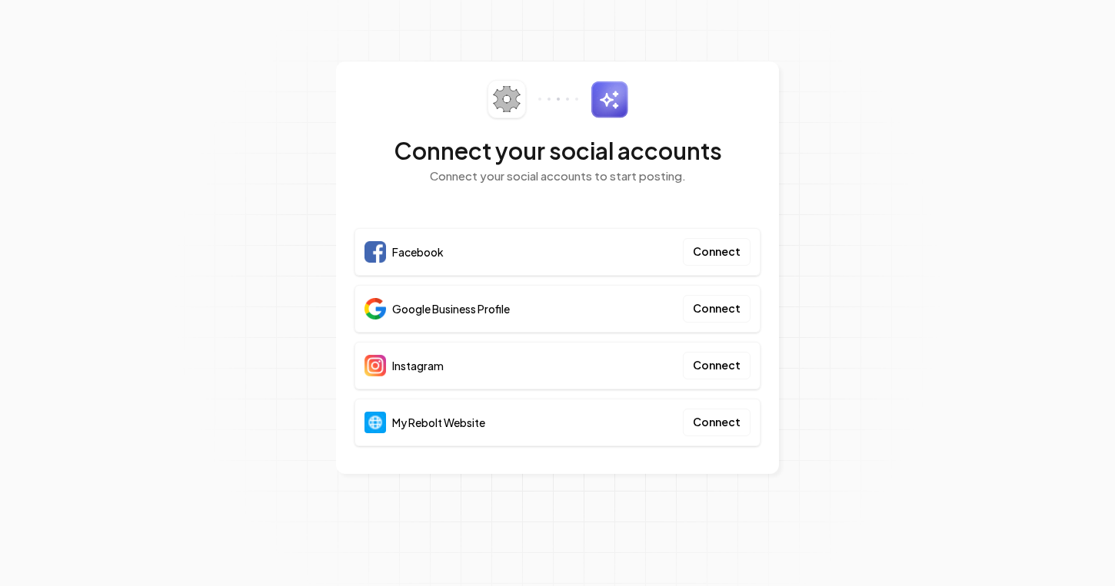
drag, startPoint x: 1023, startPoint y: 129, endPoint x: 1084, endPoint y: 152, distance: 65.0
click at [1084, 152] on section "Connect your social accounts Connect your social accounts to start posting. Fac…" at bounding box center [557, 293] width 1115 height 586
click at [1071, 151] on section "Connect your social accounts Connect your social accounts to start posting. Fac…" at bounding box center [557, 293] width 1115 height 586
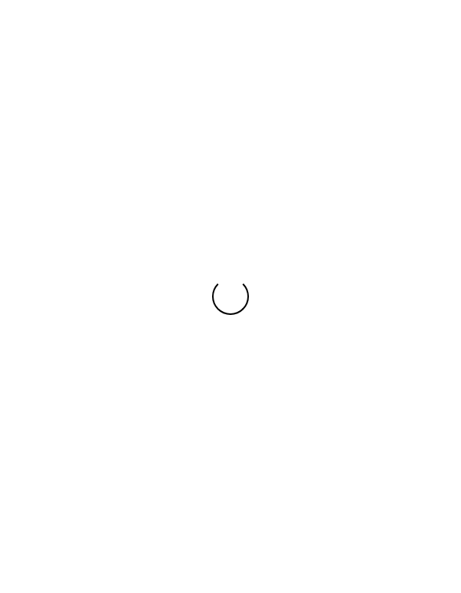
drag, startPoint x: 453, startPoint y: 497, endPoint x: 281, endPoint y: 509, distance: 171.9
click at [277, 511] on div "Loading... Loading..." at bounding box center [230, 296] width 461 height 593
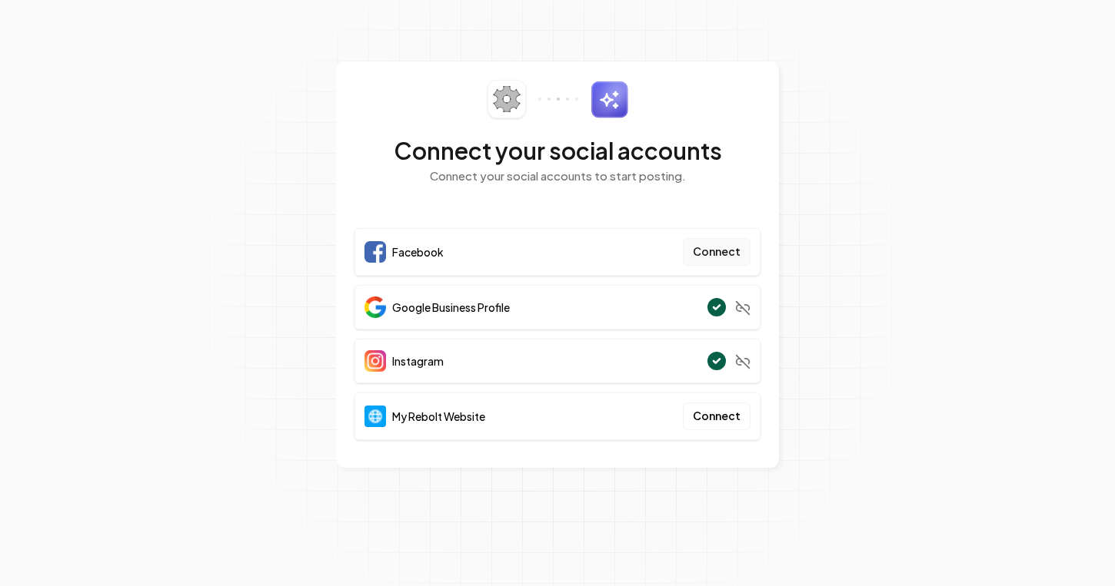
click at [718, 256] on button "Connect" at bounding box center [717, 252] width 68 height 28
